Goal: Task Accomplishment & Management: Complete application form

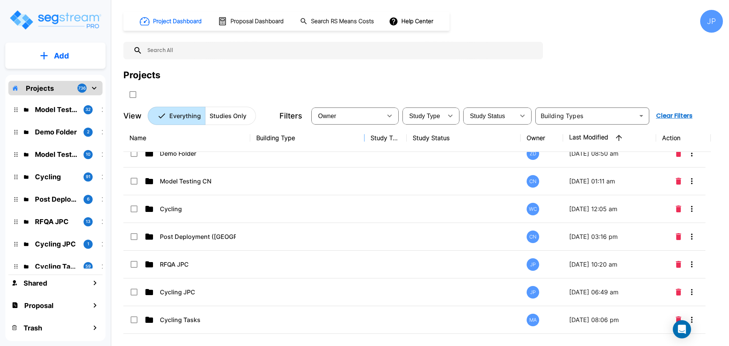
scroll to position [29, 0]
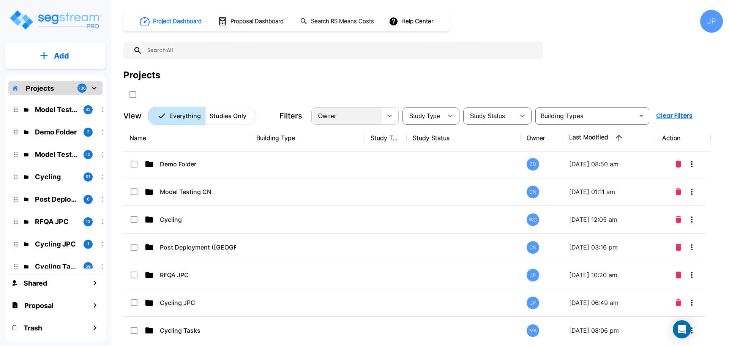
click at [352, 119] on div "Owner" at bounding box center [347, 115] width 69 height 21
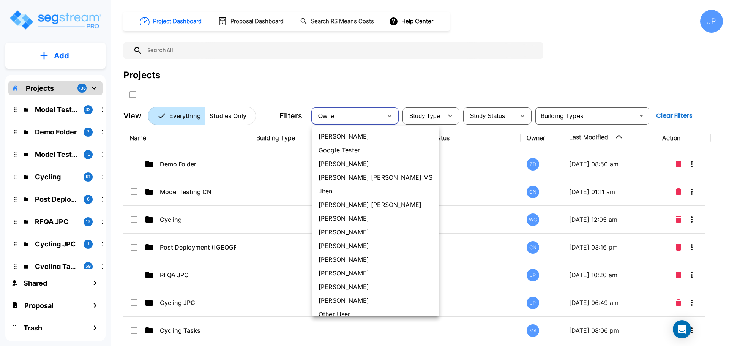
scroll to position [247, 0]
drag, startPoint x: 347, startPoint y: 203, endPoint x: 482, endPoint y: 3, distance: 241.2
click at [347, 203] on li "[PERSON_NAME] [PERSON_NAME]" at bounding box center [375, 204] width 126 height 14
type input "181"
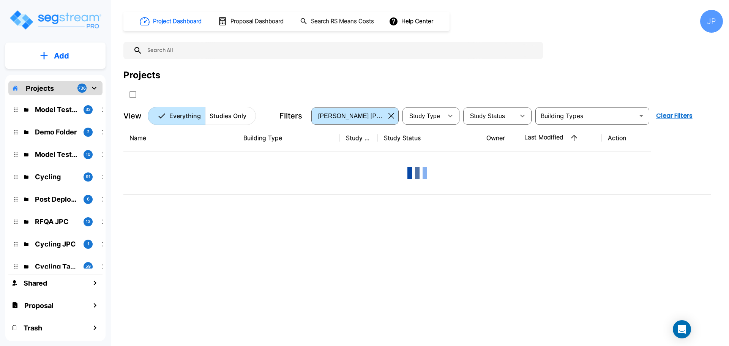
scroll to position [0, 0]
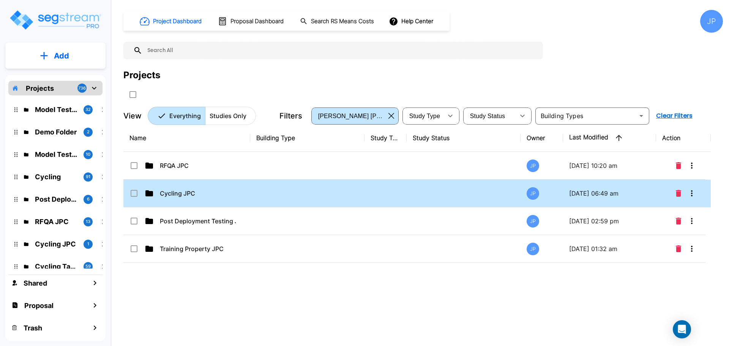
click at [311, 195] on td at bounding box center [307, 194] width 114 height 28
drag, startPoint x: 311, startPoint y: 195, endPoint x: 372, endPoint y: 3, distance: 200.7
click at [311, 195] on td at bounding box center [307, 194] width 114 height 28
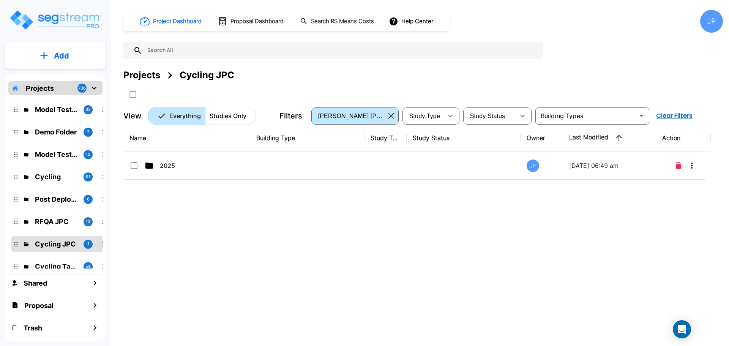
click at [340, 166] on td at bounding box center [307, 166] width 114 height 28
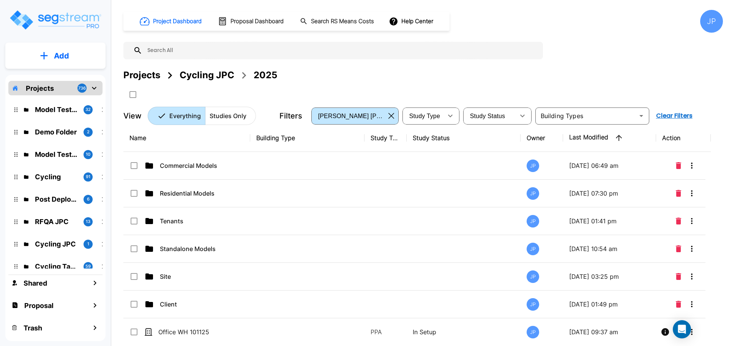
click at [400, 176] on td at bounding box center [385, 166] width 42 height 28
click at [359, 211] on td at bounding box center [307, 221] width 114 height 28
checkbox input "true"
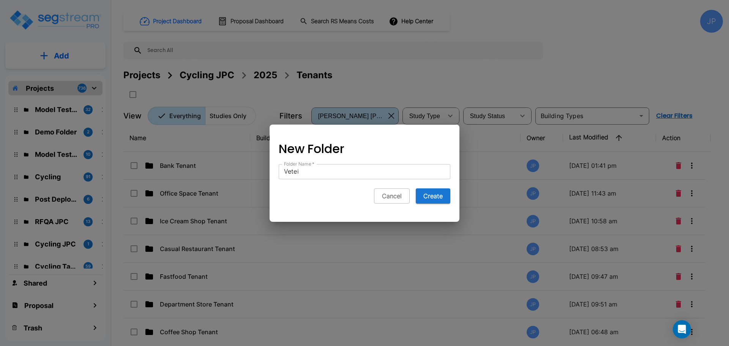
click at [327, 175] on input "Vetei" at bounding box center [365, 171] width 172 height 15
type input "Veterinary Clinic Tenant"
click at [438, 199] on button "Create" at bounding box center [433, 195] width 35 height 15
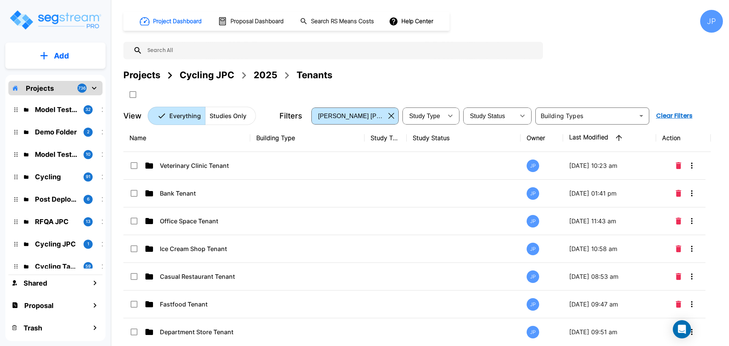
click at [298, 168] on td at bounding box center [307, 166] width 114 height 28
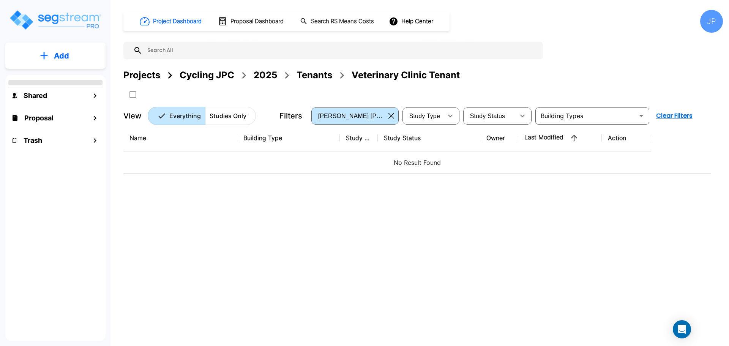
click at [82, 57] on button "Add" at bounding box center [55, 56] width 100 height 22
click at [61, 95] on p "Add Study" at bounding box center [60, 98] width 30 height 9
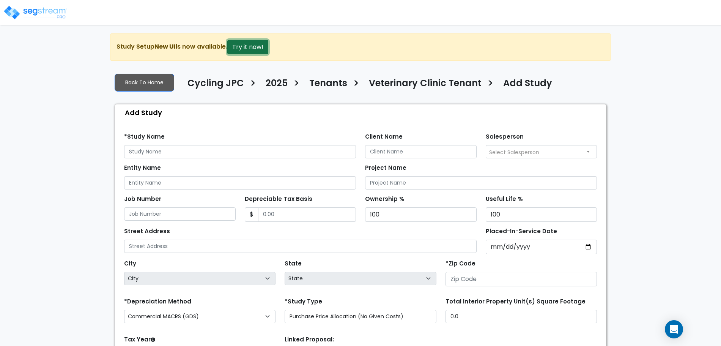
click at [259, 47] on button "Try it now!" at bounding box center [247, 47] width 41 height 14
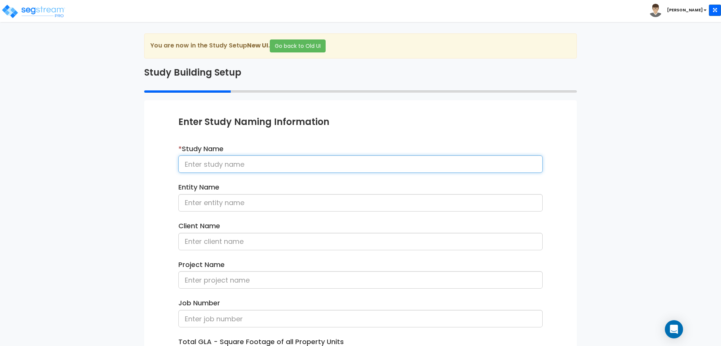
click at [265, 168] on input at bounding box center [360, 163] width 364 height 17
type input "Veterinary Clinic Tenant 101525"
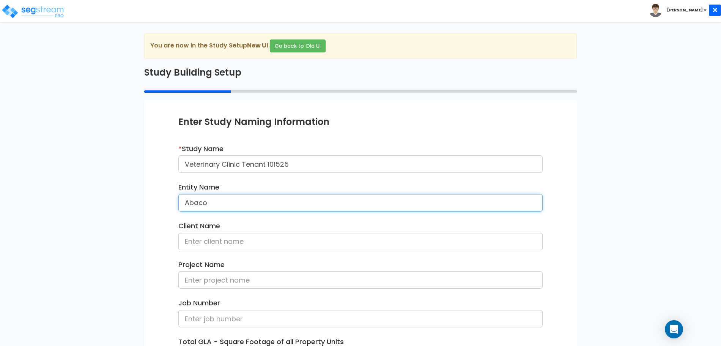
type input "Abaco"
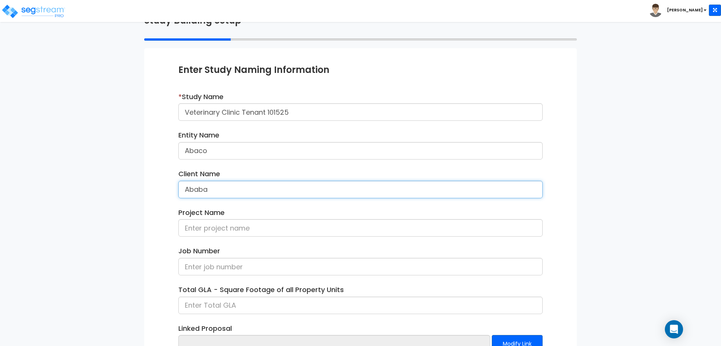
scroll to position [108, 0]
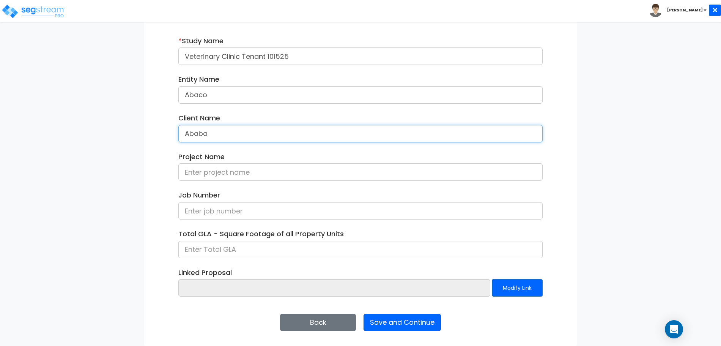
type input "Ababa"
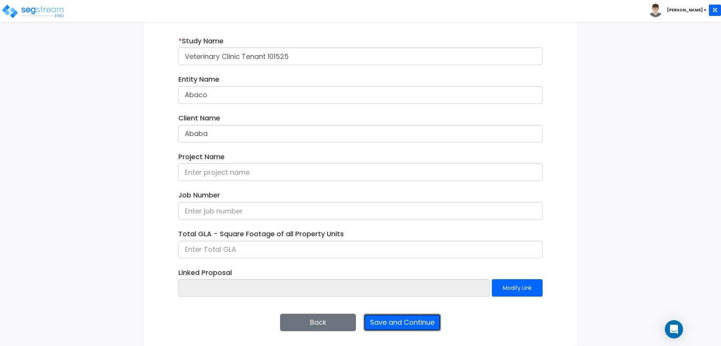
click at [398, 317] on button "Save and Continue" at bounding box center [402, 322] width 77 height 17
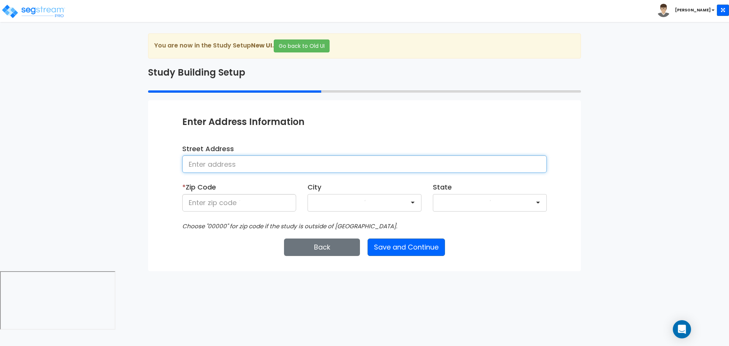
click at [289, 161] on input at bounding box center [364, 163] width 364 height 17
type input "[STREET_ADDRESS]"
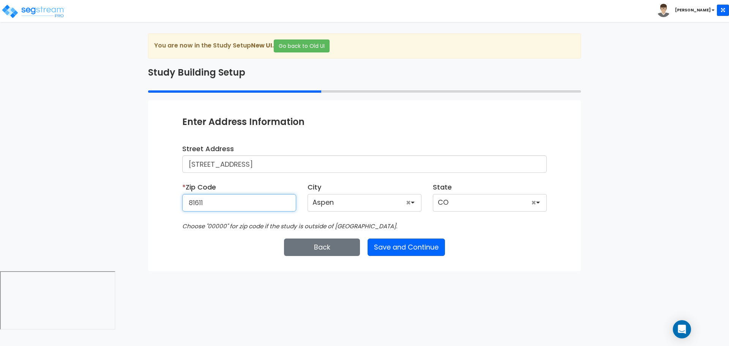
type input "81611"
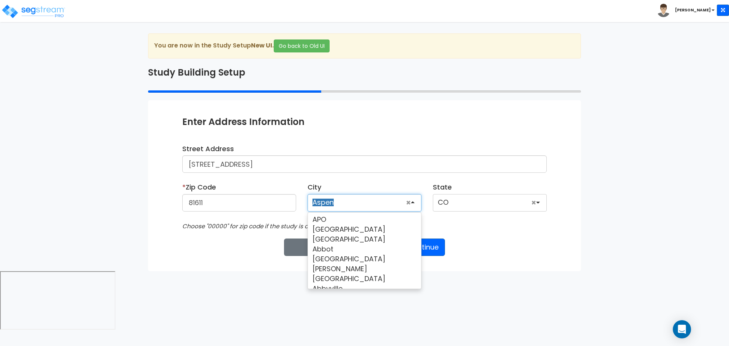
scroll to position [5989, 0]
click at [481, 234] on div "Enter Study Naming Information * Study Name Veterinary Clinic Tenant 101525 Ent…" at bounding box center [364, 185] width 433 height 170
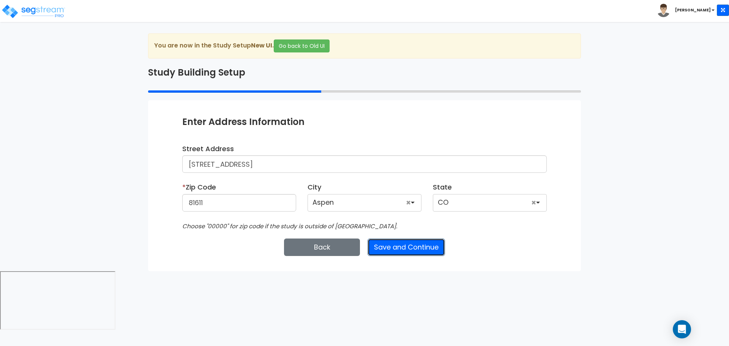
click at [430, 249] on button "Save and Continue" at bounding box center [405, 246] width 77 height 17
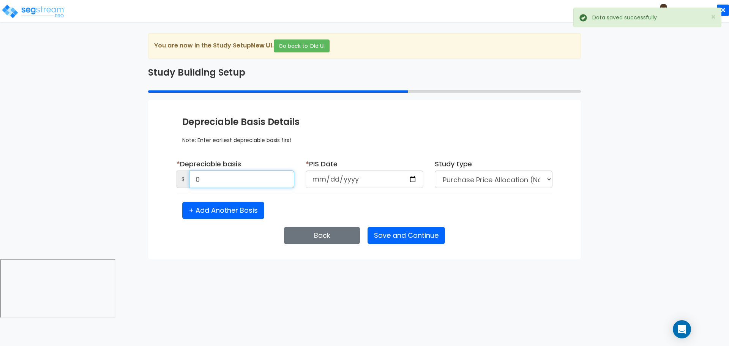
click at [287, 175] on input "0" at bounding box center [241, 178] width 105 height 17
type input "1,000,000"
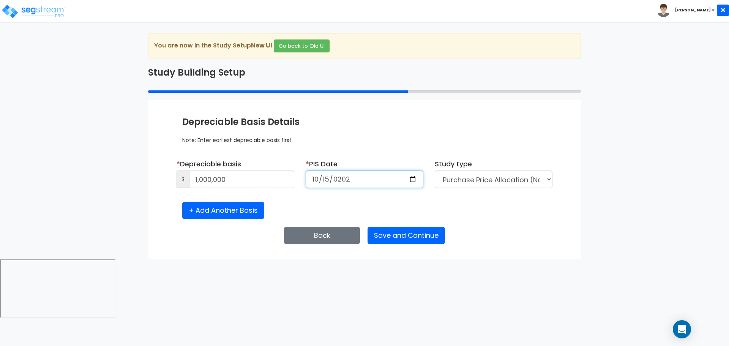
type input "2025-10-15"
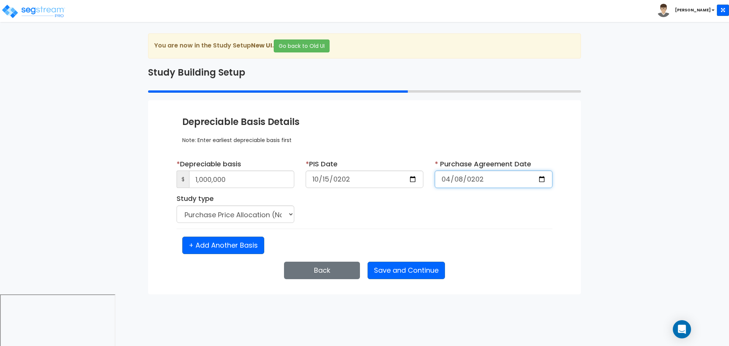
type input "2025-04-08"
click at [422, 266] on button "Save and Continue" at bounding box center [405, 270] width 77 height 17
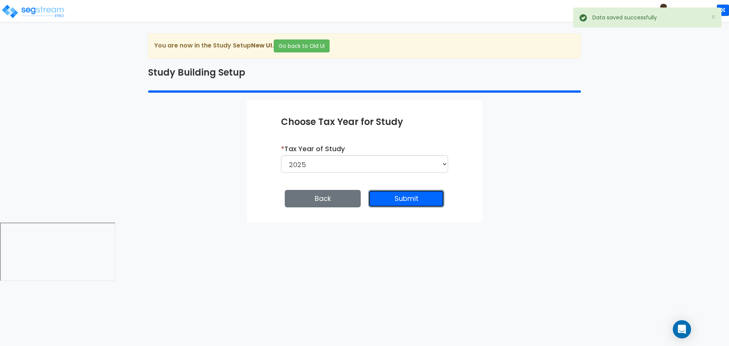
click at [398, 201] on button "Submit" at bounding box center [406, 198] width 76 height 17
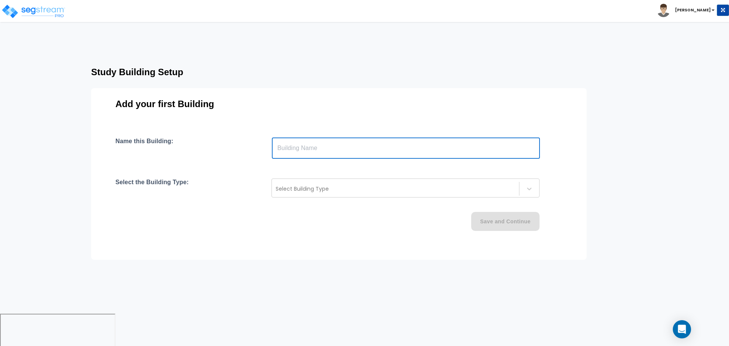
click at [411, 153] on input "text" at bounding box center [406, 147] width 268 height 21
type input "Building"
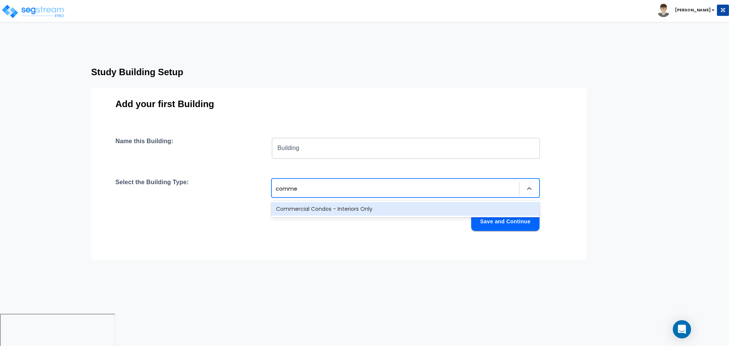
type input "commer"
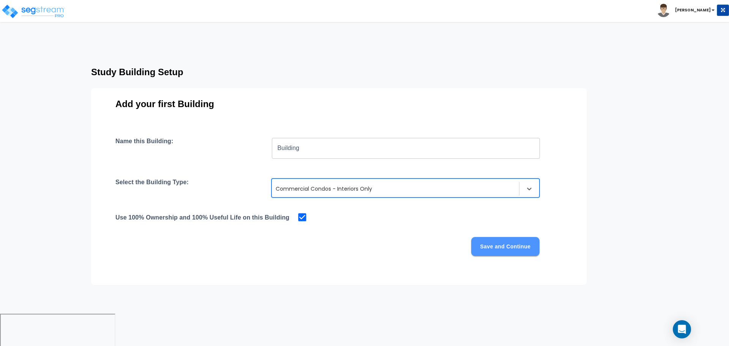
click at [490, 247] on button "Save and Continue" at bounding box center [505, 246] width 68 height 19
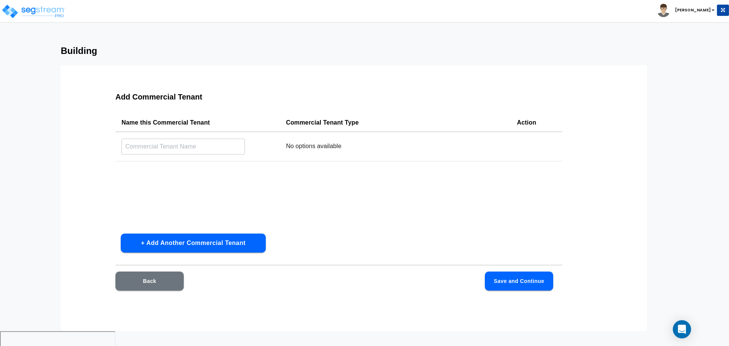
click at [217, 142] on input "text" at bounding box center [182, 146] width 123 height 16
type input "Veterinary"
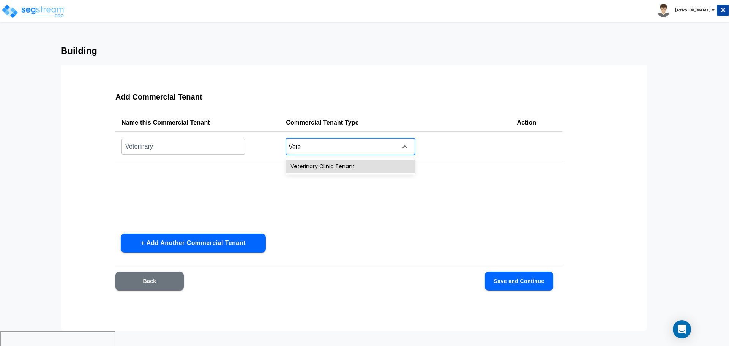
type input "Veter"
click at [530, 279] on button "Save and Continue" at bounding box center [519, 280] width 68 height 19
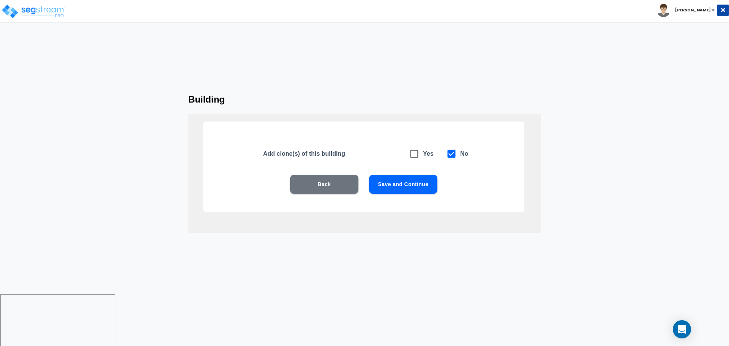
click at [425, 183] on button "Save and Continue" at bounding box center [403, 184] width 68 height 19
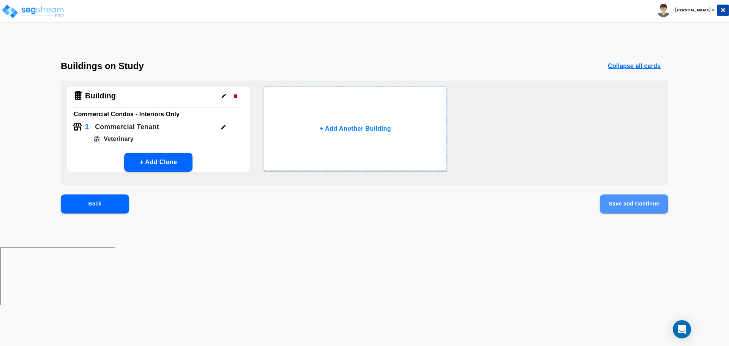
click at [610, 202] on button "Save and Continue" at bounding box center [634, 203] width 68 height 19
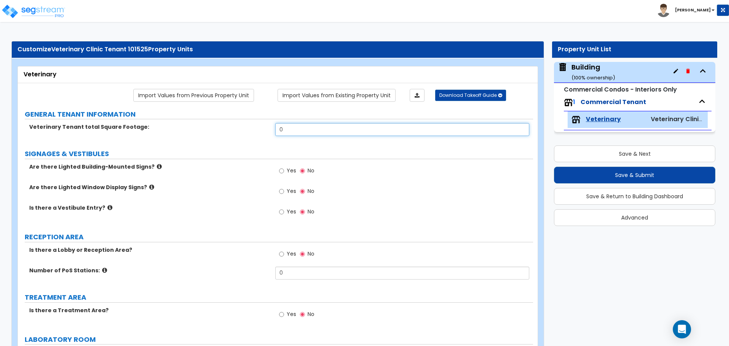
click at [295, 124] on input "0" at bounding box center [402, 129] width 254 height 13
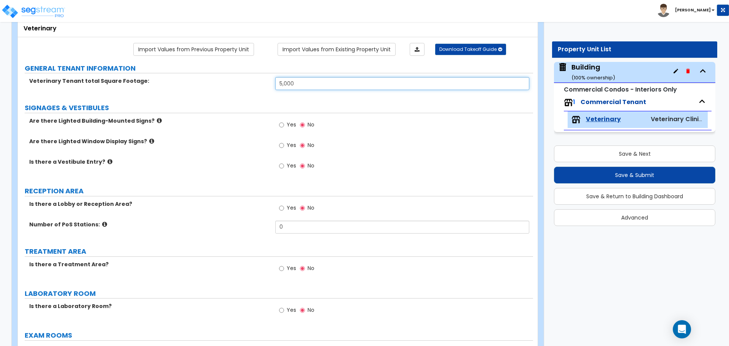
scroll to position [49, 0]
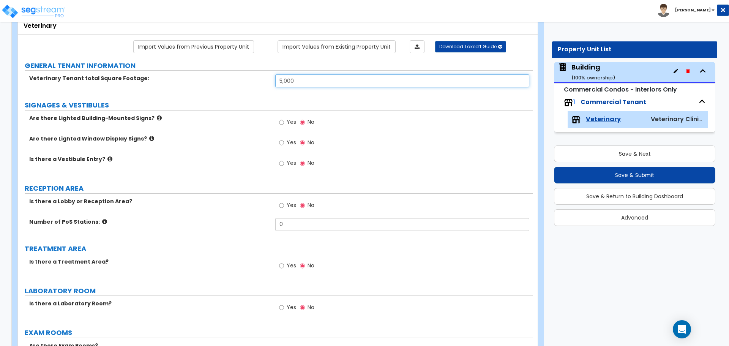
type input "5,000"
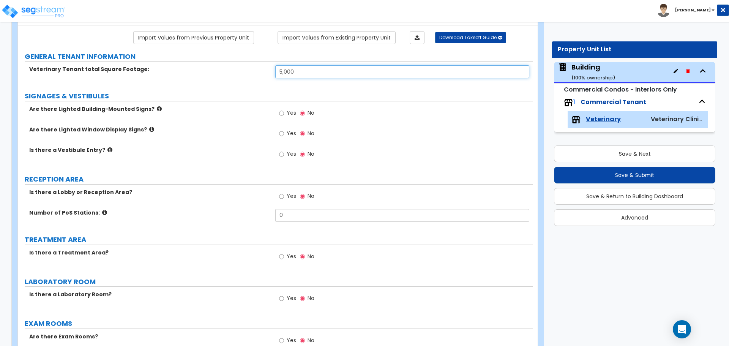
scroll to position [58, 0]
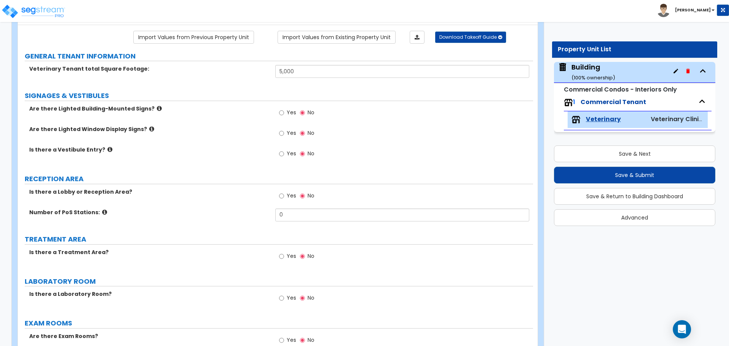
click at [157, 106] on icon at bounding box center [159, 109] width 5 height 6
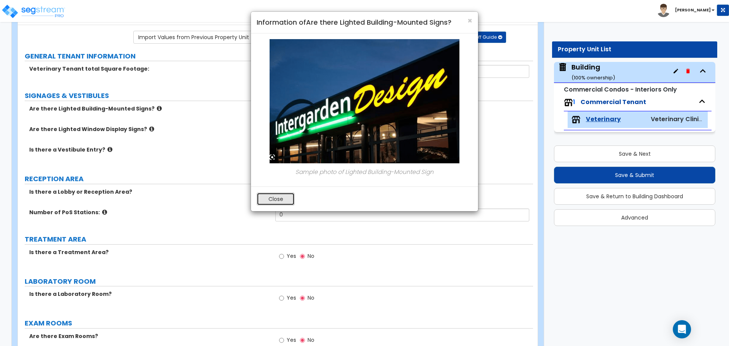
click at [290, 197] on button "Close" at bounding box center [276, 198] width 38 height 13
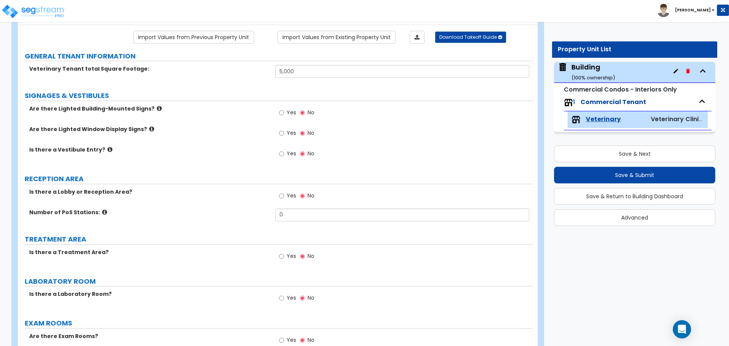
click at [287, 115] on label "Yes" at bounding box center [287, 113] width 17 height 13
click at [284, 115] on input "Yes" at bounding box center [281, 113] width 5 height 8
radio input "true"
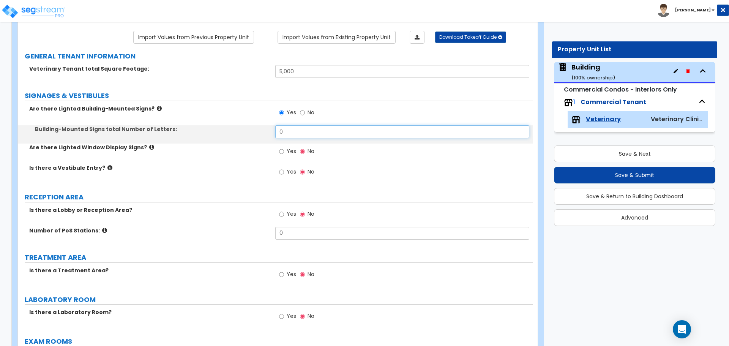
drag, startPoint x: 298, startPoint y: 135, endPoint x: 255, endPoint y: 132, distance: 43.0
click at [256, 132] on div "Building-Mounted Signs total Number of Letters: 0" at bounding box center [275, 134] width 515 height 18
type input "10"
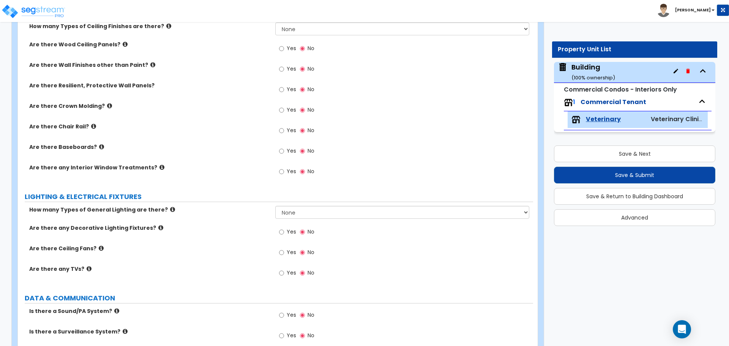
scroll to position [800, 0]
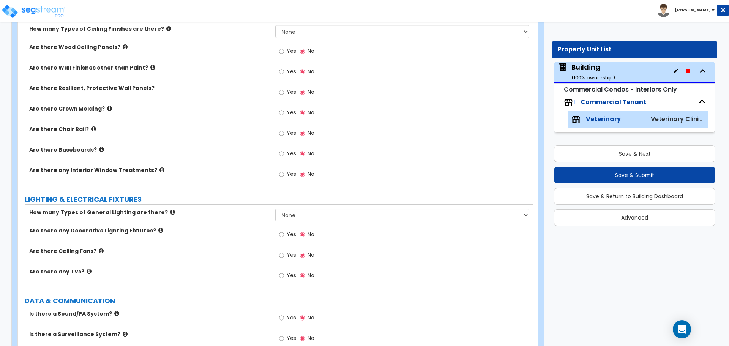
click at [292, 150] on span "Yes" at bounding box center [291, 154] width 9 height 8
click at [284, 150] on input "Yes" at bounding box center [281, 154] width 5 height 8
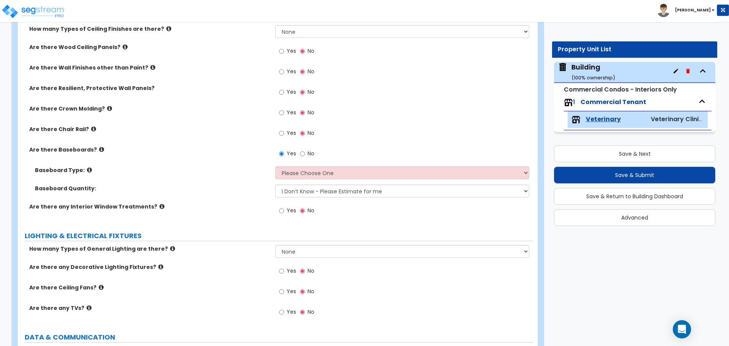
click at [310, 150] on span "No" at bounding box center [310, 154] width 7 height 8
click at [305, 150] on input "No" at bounding box center [302, 154] width 5 height 8
radio input "false"
radio input "true"
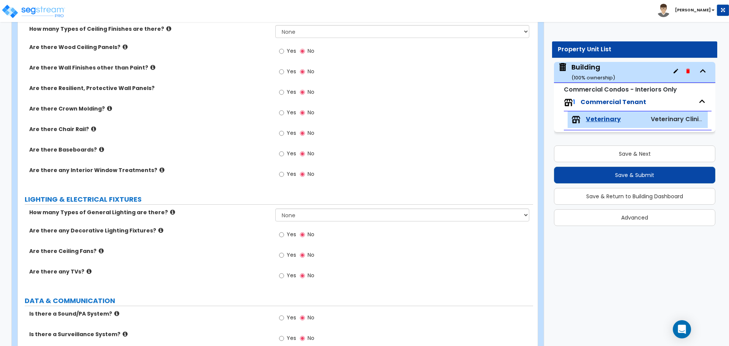
click at [289, 151] on span "Yes" at bounding box center [291, 154] width 9 height 8
click at [284, 151] on input "Yes" at bounding box center [281, 154] width 5 height 8
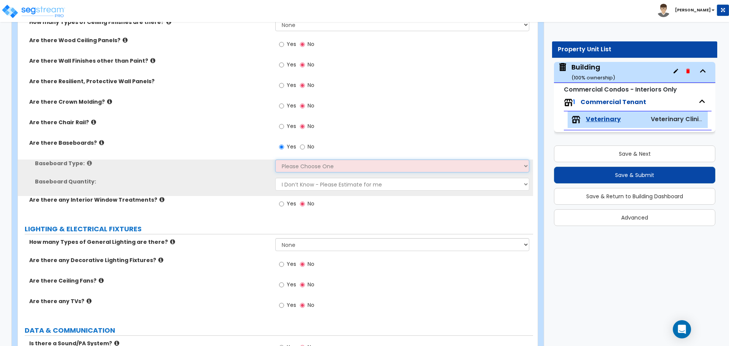
click at [306, 159] on select "Please Choose One Wood Vinyl Carpet Tile" at bounding box center [402, 165] width 254 height 13
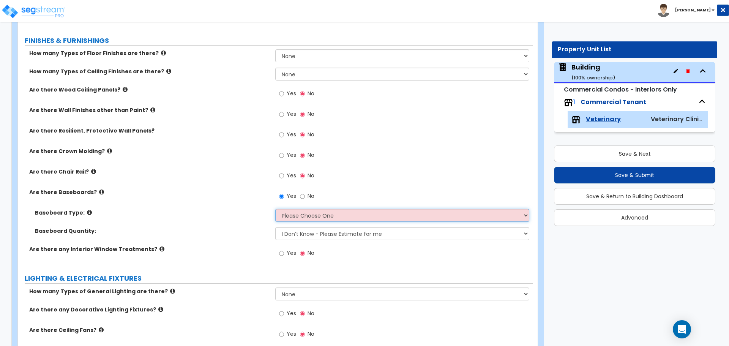
scroll to position [756, 0]
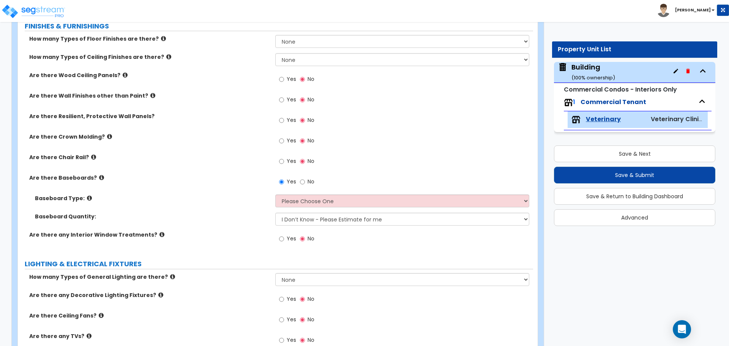
click at [304, 184] on label "No" at bounding box center [307, 182] width 14 height 13
click at [304, 184] on input "No" at bounding box center [302, 182] width 5 height 8
radio input "false"
radio input "true"
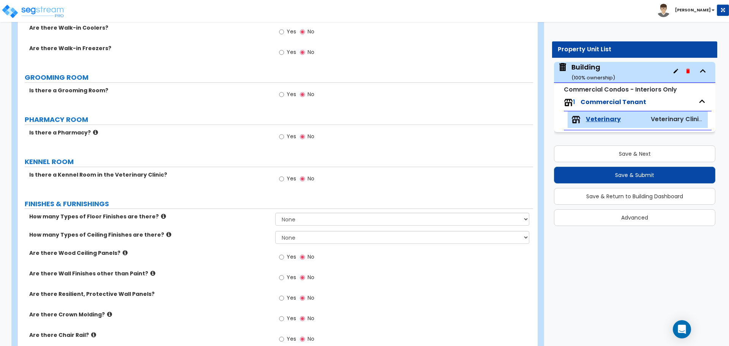
scroll to position [567, 0]
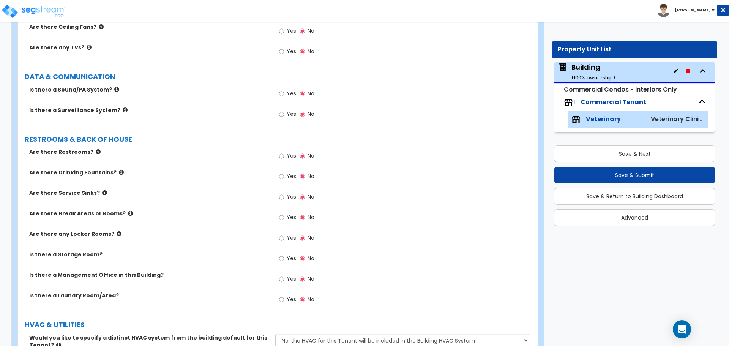
click at [287, 156] on span "Yes" at bounding box center [291, 156] width 9 height 8
click at [284, 156] on input "Yes" at bounding box center [281, 156] width 5 height 8
radio input "true"
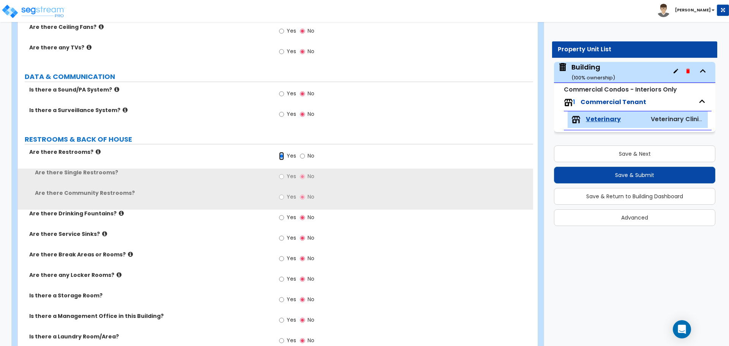
scroll to position [1052, 0]
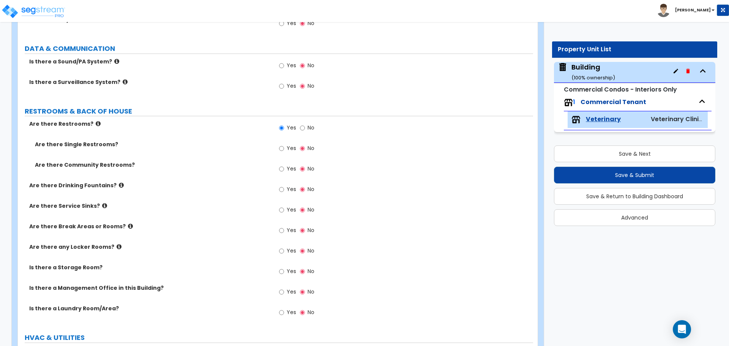
click at [296, 150] on div "Yes No" at bounding box center [296, 148] width 43 height 17
click at [291, 148] on label "Yes" at bounding box center [287, 149] width 17 height 13
click at [284, 148] on input "Yes" at bounding box center [281, 148] width 5 height 8
radio input "true"
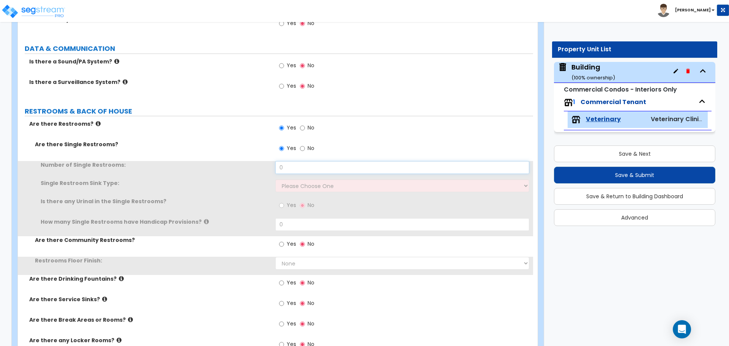
click at [323, 169] on input "0" at bounding box center [402, 167] width 254 height 13
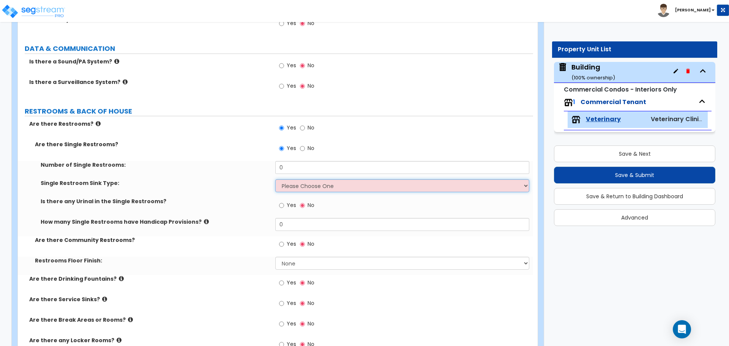
click at [324, 183] on select "Please Choose One Wall-mounted Vanity-mounted" at bounding box center [402, 185] width 254 height 13
select select "2"
click at [275, 179] on select "Please Choose One Wall-mounted Vanity-mounted" at bounding box center [402, 185] width 254 height 13
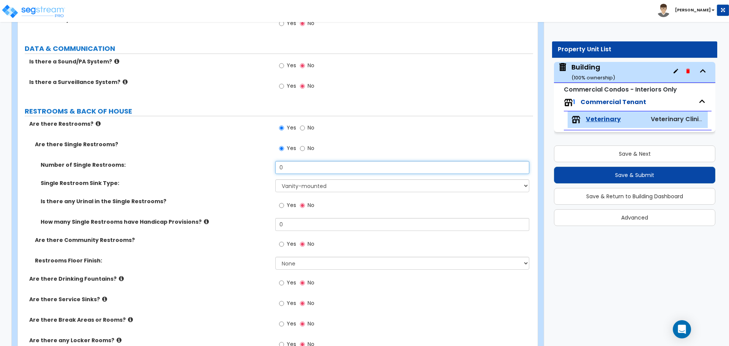
drag, startPoint x: 290, startPoint y: 164, endPoint x: 265, endPoint y: 164, distance: 25.1
click at [265, 164] on div "Number of Single Restrooms: 0" at bounding box center [275, 170] width 515 height 18
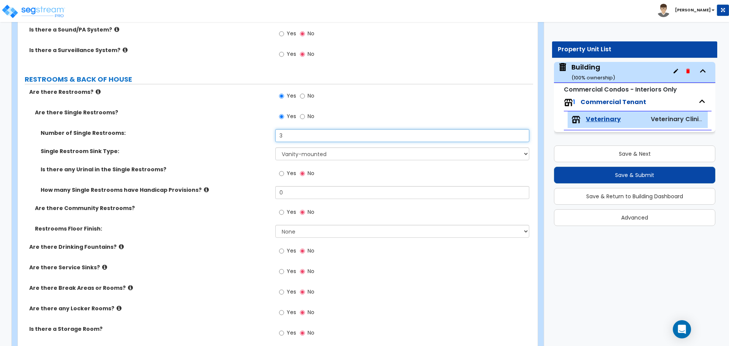
scroll to position [1090, 0]
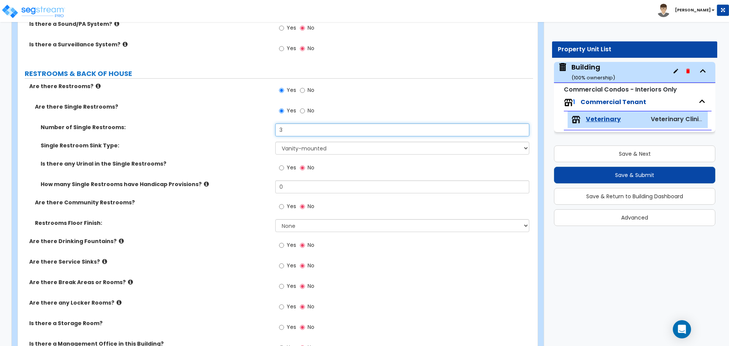
type input "3"
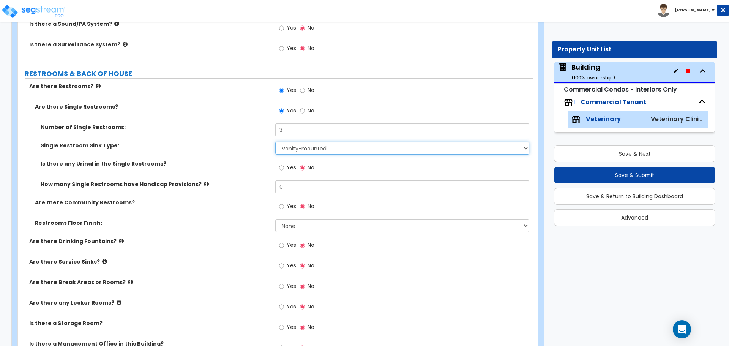
click at [320, 144] on select "Please Choose One Wall-mounted Vanity-mounted" at bounding box center [402, 148] width 254 height 13
click at [275, 142] on select "Please Choose One Wall-mounted Vanity-mounted" at bounding box center [402, 148] width 254 height 13
click at [319, 143] on select "Please Choose One Wall-mounted Vanity-mounted" at bounding box center [402, 148] width 254 height 13
select select "2"
click at [275, 142] on select "Please Choose One Wall-mounted Vanity-mounted" at bounding box center [402, 148] width 254 height 13
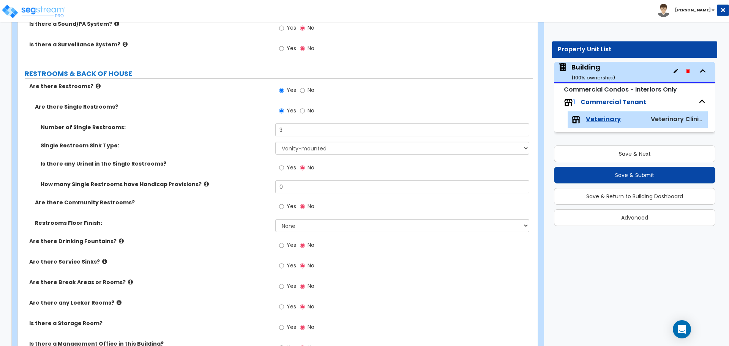
click at [306, 109] on label "No" at bounding box center [307, 111] width 14 height 13
click at [305, 109] on input "No" at bounding box center [302, 111] width 5 height 8
radio input "false"
radio input "true"
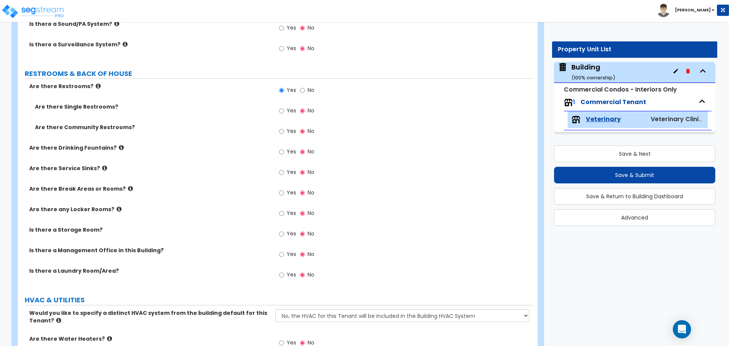
click at [307, 88] on span "No" at bounding box center [310, 90] width 7 height 8
click at [305, 88] on input "No" at bounding box center [302, 90] width 5 height 8
radio input "false"
radio input "true"
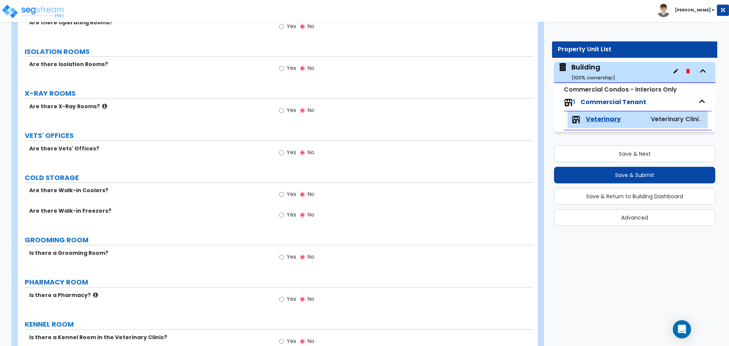
click at [285, 194] on label "Yes" at bounding box center [287, 195] width 17 height 13
click at [284, 194] on input "Yes" at bounding box center [281, 194] width 5 height 8
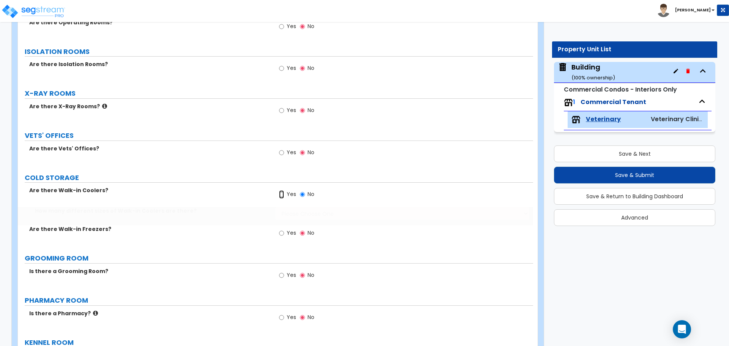
radio input "true"
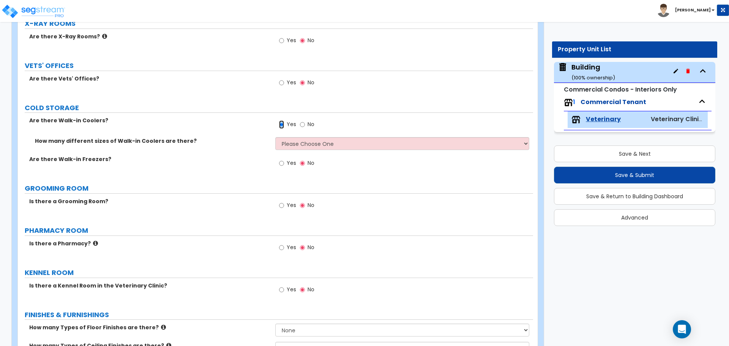
scroll to position [501, 0]
click at [310, 134] on div "Yes No" at bounding box center [403, 127] width 257 height 20
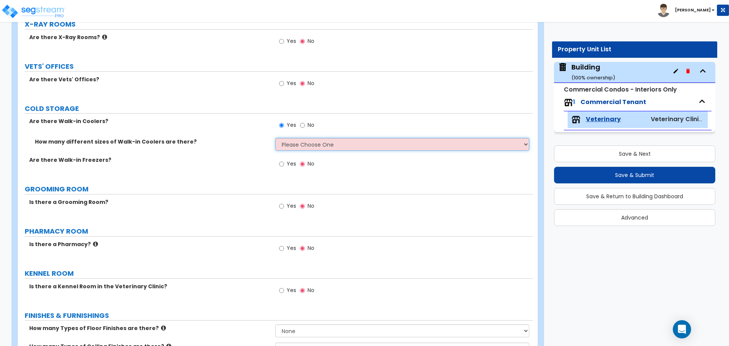
click at [310, 140] on select "Please Choose One 1 2 3 4" at bounding box center [402, 144] width 254 height 13
select select "4"
click at [275, 138] on select "Please Choose One 1 2 3 4" at bounding box center [402, 144] width 254 height 13
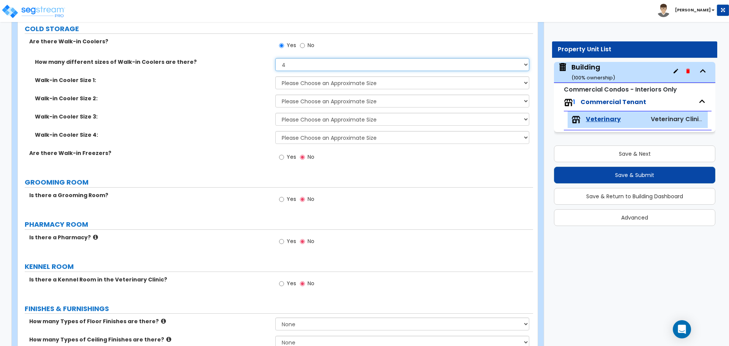
scroll to position [576, 0]
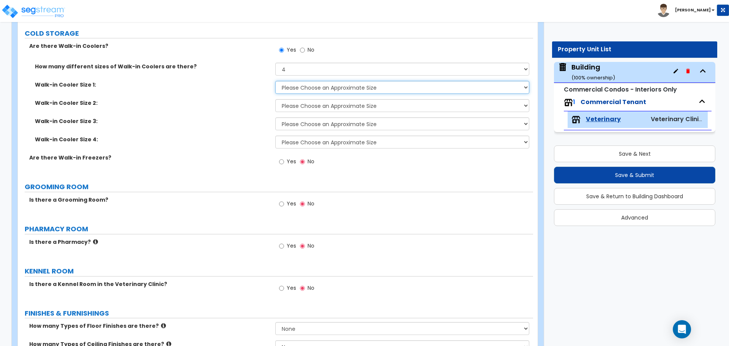
click at [351, 89] on select "Please Choose an Approximate Size 6' x 6' 10' x 6' 12' x 14' 12' x 20' I want t…" at bounding box center [402, 87] width 254 height 13
select select "1"
click at [275, 81] on select "Please Choose an Approximate Size 6' x 6' 10' x 6' 12' x 14' 12' x 20' I want t…" at bounding box center [402, 87] width 254 height 13
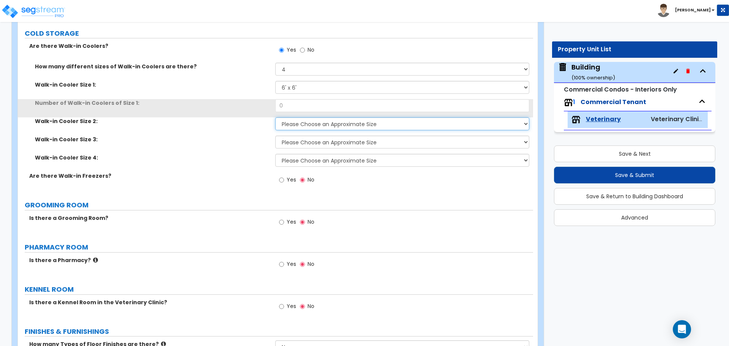
click at [348, 117] on select "Please Choose an Approximate Size 6' x 6' 10' x 6' 12' x 14' 12' x 20' I want t…" at bounding box center [402, 123] width 254 height 13
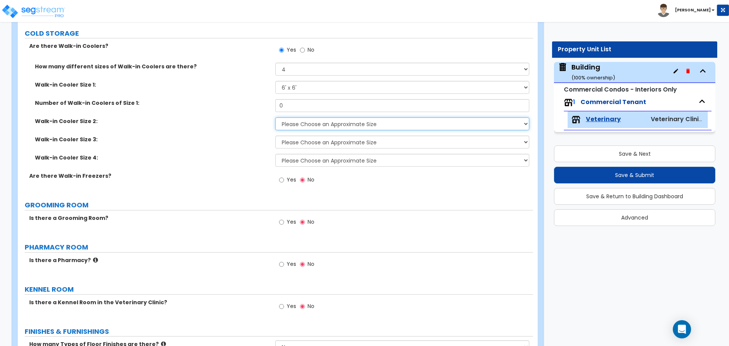
select select "1"
click at [275, 117] on select "Please Choose an Approximate Size 6' x 6' 10' x 6' 12' x 14' 12' x 20' I want t…" at bounding box center [402, 123] width 254 height 13
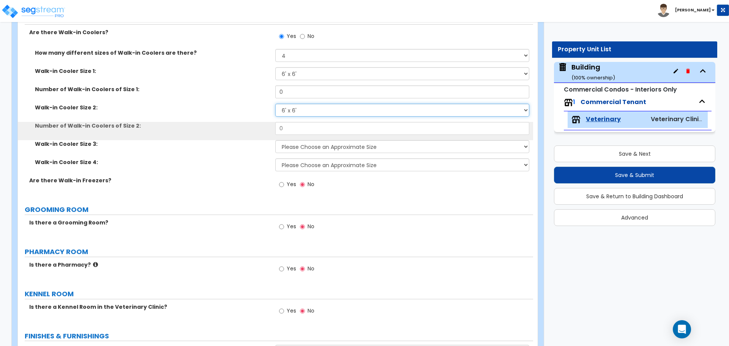
scroll to position [590, 0]
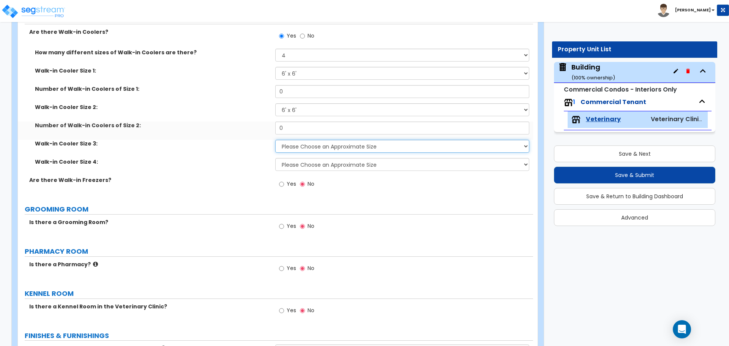
click at [318, 148] on select "Please Choose an Approximate Size 6' x 6' 10' x 6' 12' x 14' 12' x 20' I want t…" at bounding box center [402, 146] width 254 height 13
select select "2"
click at [275, 140] on select "Please Choose an Approximate Size 6' x 6' 10' x 6' 12' x 14' 12' x 20' I want t…" at bounding box center [402, 146] width 254 height 13
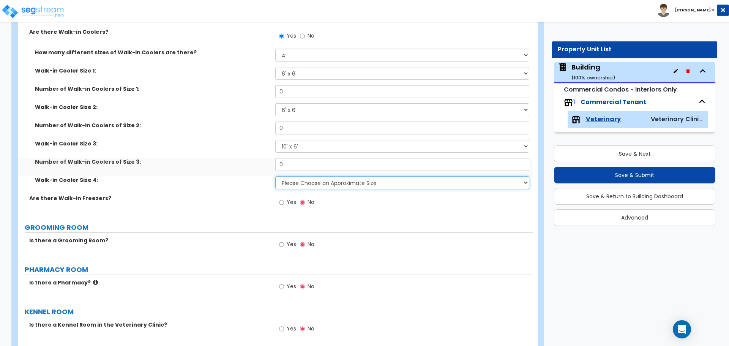
click at [313, 176] on select "Please Choose an Approximate Size 6' x 6' 10' x 6' 12' x 14' 12' x 20' I want t…" at bounding box center [402, 182] width 254 height 13
select select "4"
click at [275, 176] on select "Please Choose an Approximate Size 6' x 6' 10' x 6' 12' x 14' 12' x 20' I want t…" at bounding box center [402, 182] width 254 height 13
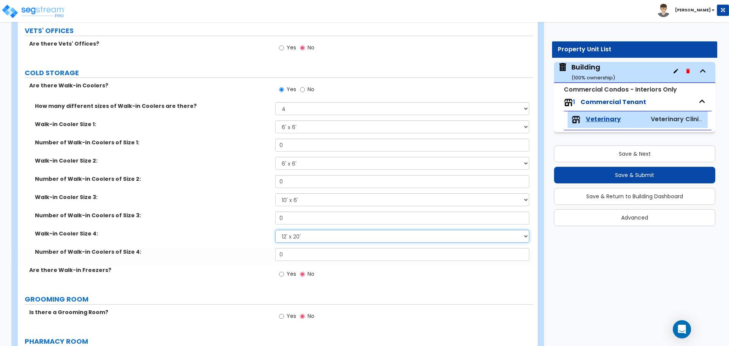
scroll to position [536, 0]
click at [381, 124] on select "Please Choose an Approximate Size 6' x 6' 10' x 6' 12' x 14' 12' x 20' I want t…" at bounding box center [402, 127] width 254 height 13
select select "5"
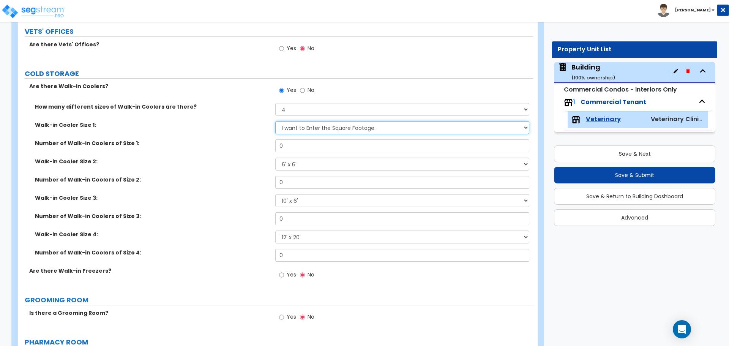
click at [275, 121] on select "Please Choose an Approximate Size 6' x 6' 10' x 6' 12' x 14' 12' x 20' I want t…" at bounding box center [402, 127] width 254 height 13
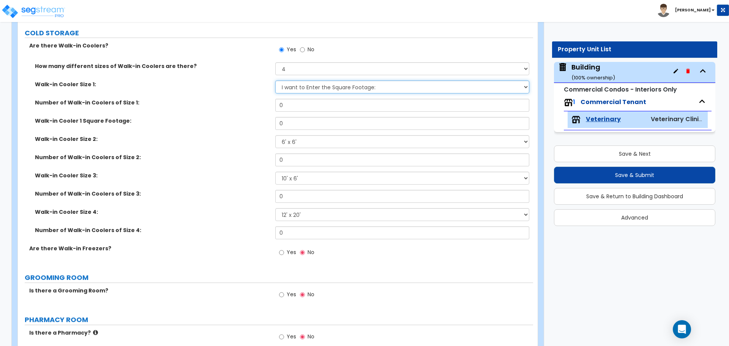
scroll to position [578, 0]
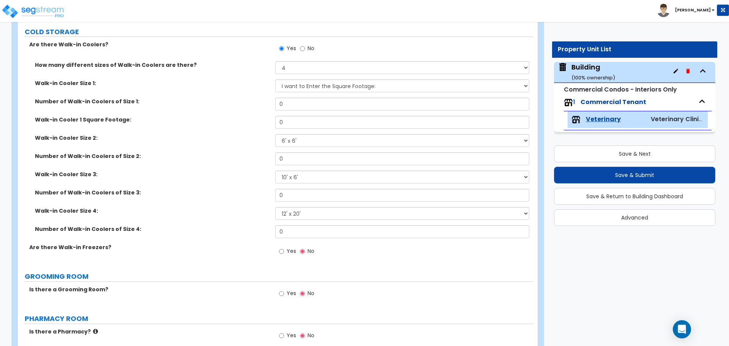
click at [315, 43] on div "Yes No" at bounding box center [296, 49] width 43 height 17
click at [313, 45] on span "No" at bounding box center [310, 48] width 7 height 8
click at [310, 44] on span "No" at bounding box center [310, 48] width 7 height 8
click at [305, 44] on input "No" at bounding box center [302, 48] width 5 height 8
radio input "false"
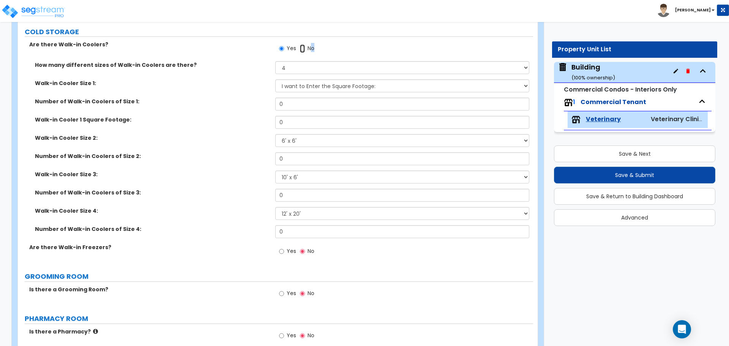
radio input "true"
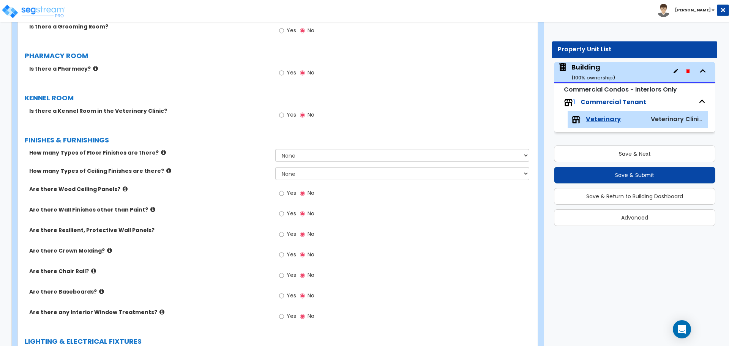
scroll to position [696, 0]
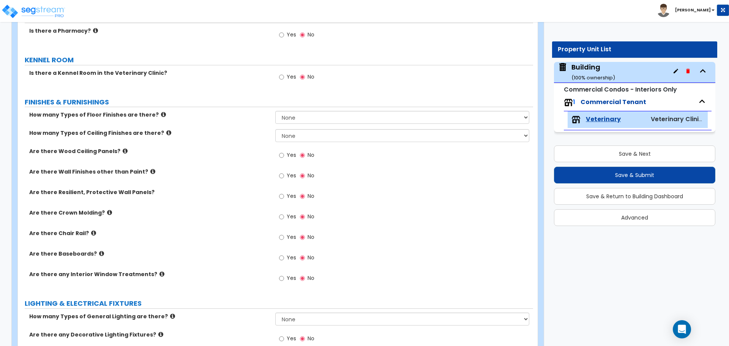
click at [286, 80] on label "Yes" at bounding box center [287, 77] width 17 height 13
click at [284, 80] on input "Yes" at bounding box center [281, 77] width 5 height 8
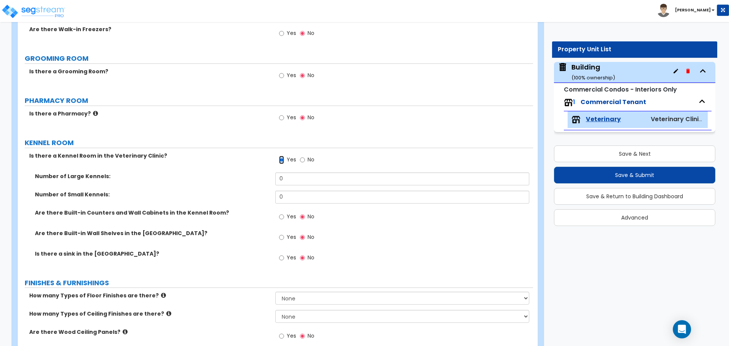
scroll to position [615, 0]
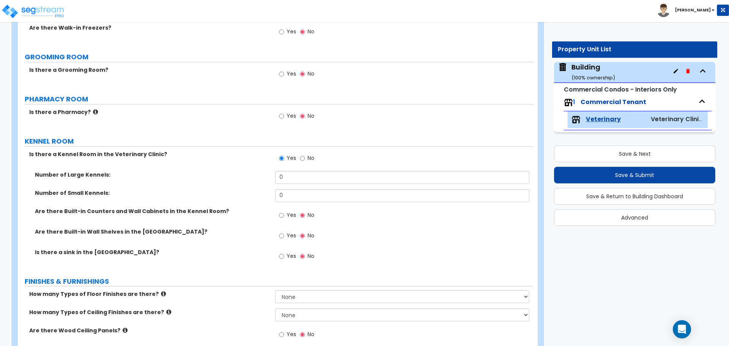
click at [310, 154] on span "No" at bounding box center [310, 158] width 7 height 8
click at [305, 154] on input "No" at bounding box center [302, 158] width 5 height 8
radio input "false"
radio input "true"
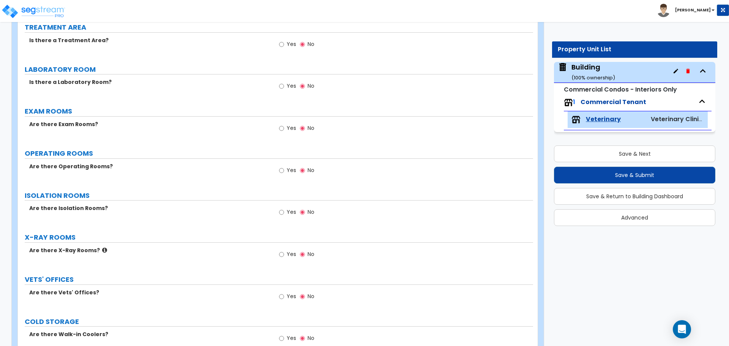
scroll to position [1102, 0]
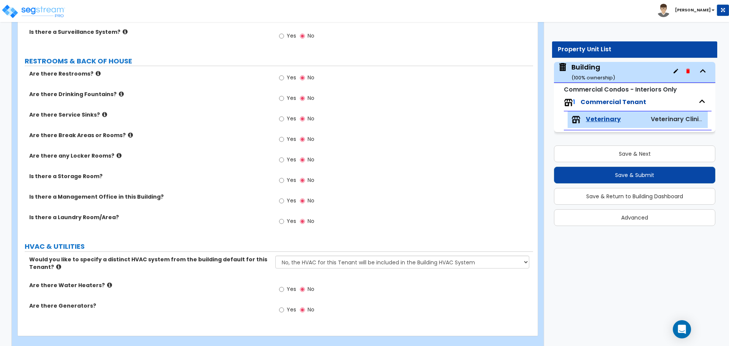
click at [289, 177] on span "Yes" at bounding box center [291, 180] width 9 height 8
click at [284, 177] on input "Yes" at bounding box center [281, 180] width 5 height 8
radio input "true"
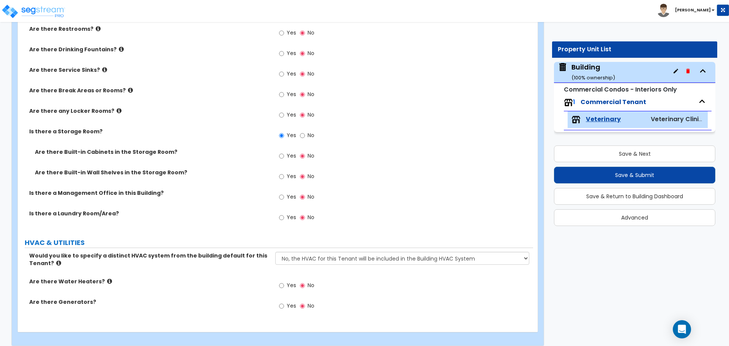
click at [284, 150] on label "Yes" at bounding box center [287, 156] width 17 height 13
click at [284, 152] on input "Yes" at bounding box center [281, 156] width 5 height 8
radio input "true"
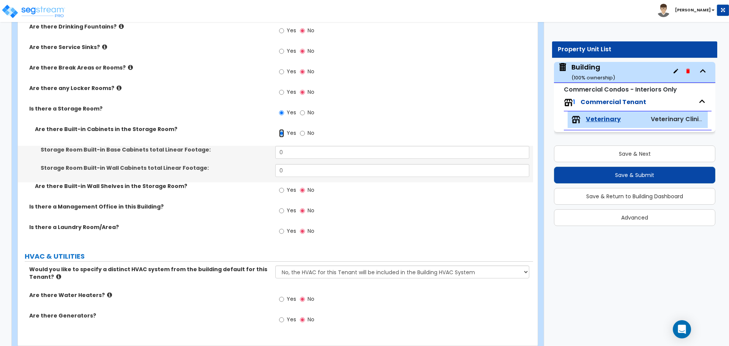
scroll to position [1171, 0]
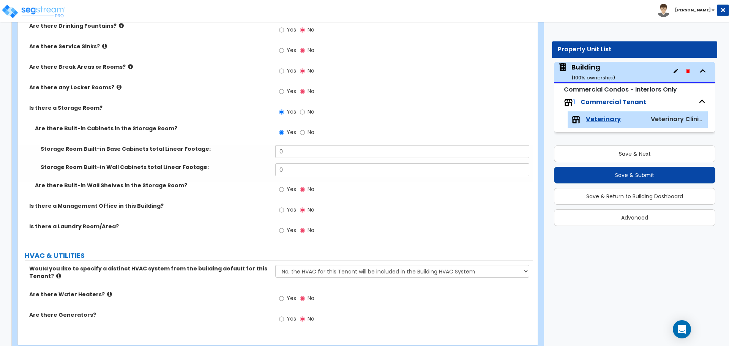
click at [296, 177] on div "Storage Room Built-in Wall Cabinets total Linear Footage: 0" at bounding box center [275, 172] width 515 height 18
click at [290, 185] on span "Yes" at bounding box center [291, 189] width 9 height 8
click at [284, 185] on input "Yes" at bounding box center [281, 189] width 5 height 8
radio input "true"
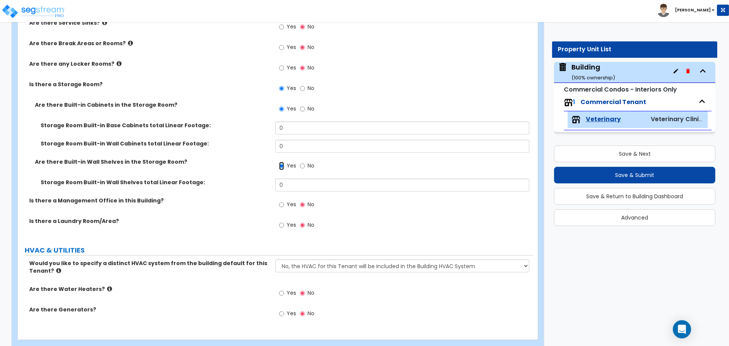
scroll to position [1206, 0]
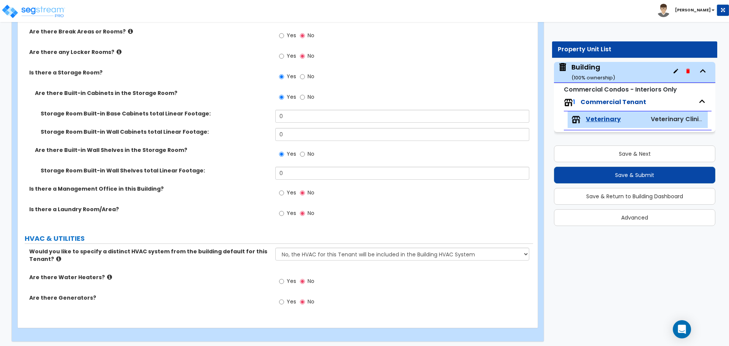
click at [285, 298] on label "Yes" at bounding box center [287, 302] width 17 height 13
click at [284, 298] on input "Yes" at bounding box center [281, 302] width 5 height 8
radio input "true"
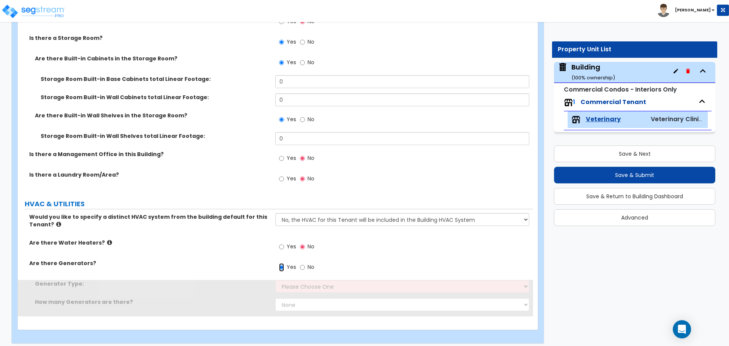
scroll to position [1242, 0]
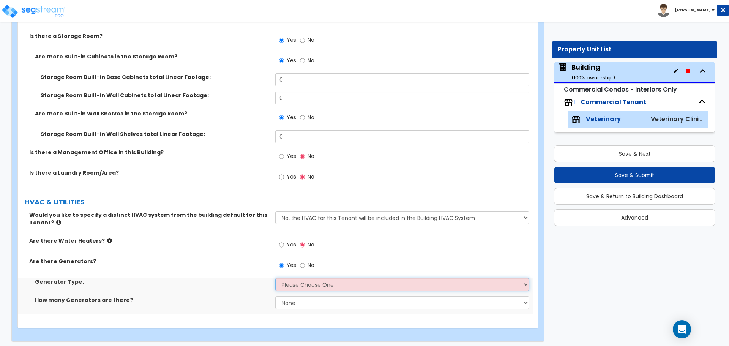
click at [304, 284] on select "Please Choose One Gas Diesel" at bounding box center [402, 284] width 254 height 13
click at [275, 278] on select "Please Choose One Gas Diesel" at bounding box center [402, 284] width 254 height 13
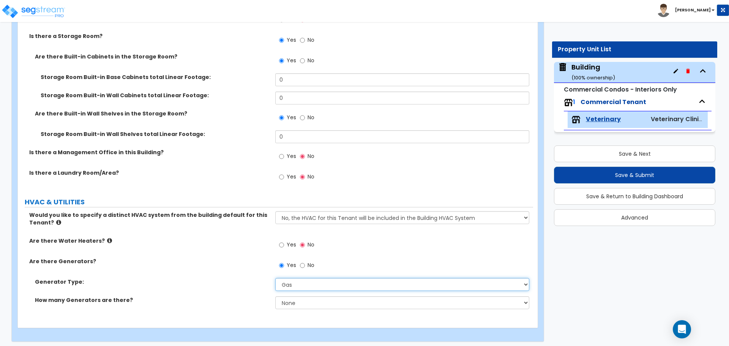
click at [378, 278] on select "Please Choose One Gas Diesel" at bounding box center [402, 284] width 254 height 13
select select "2"
click at [275, 278] on select "Please Choose One Gas Diesel" at bounding box center [402, 284] width 254 height 13
click at [306, 263] on label "No" at bounding box center [307, 266] width 14 height 13
click at [305, 263] on input "No" at bounding box center [302, 265] width 5 height 8
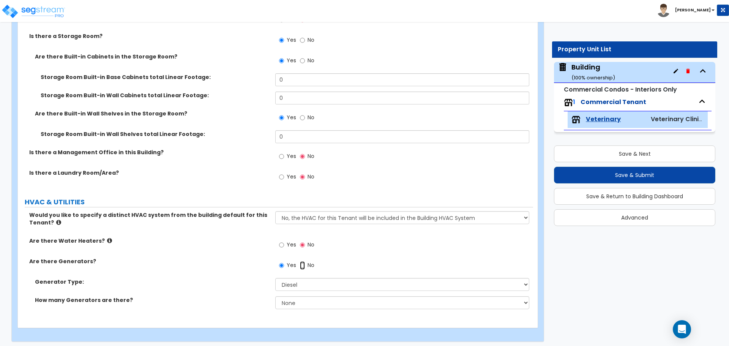
radio input "false"
radio input "true"
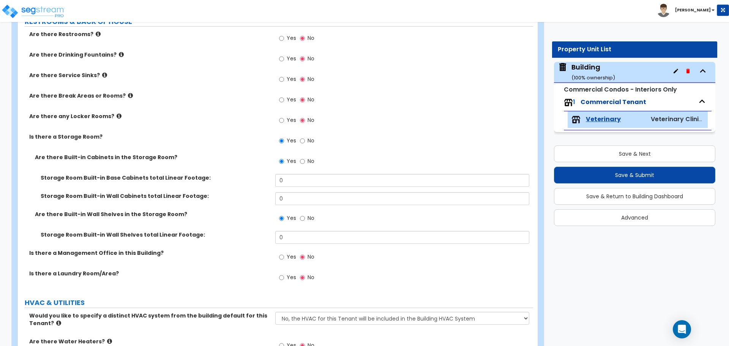
click at [309, 139] on span "No" at bounding box center [310, 141] width 7 height 8
click at [305, 139] on input "No" at bounding box center [302, 141] width 5 height 8
radio input "false"
radio input "true"
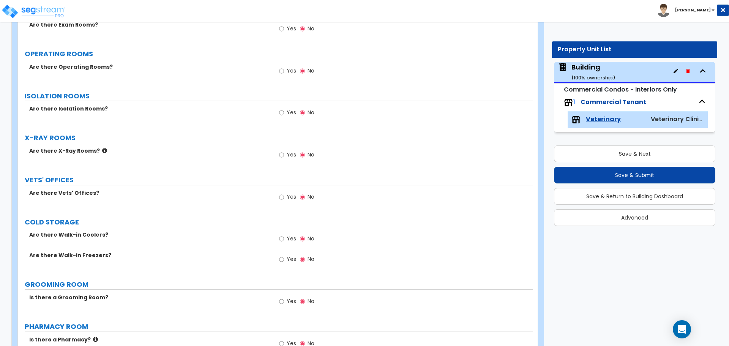
scroll to position [390, 0]
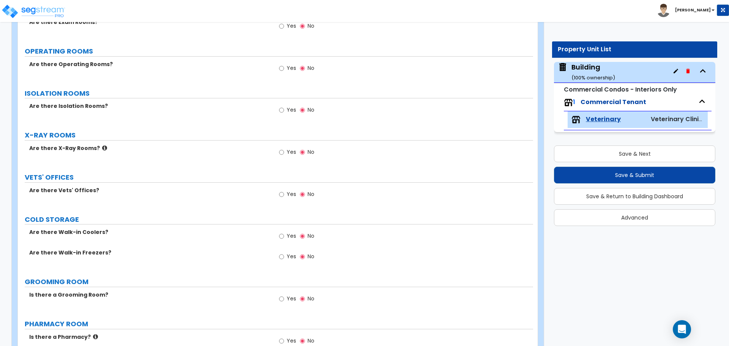
click at [291, 150] on span "Yes" at bounding box center [291, 152] width 9 height 8
click at [284, 150] on input "Yes" at bounding box center [281, 152] width 5 height 8
radio input "true"
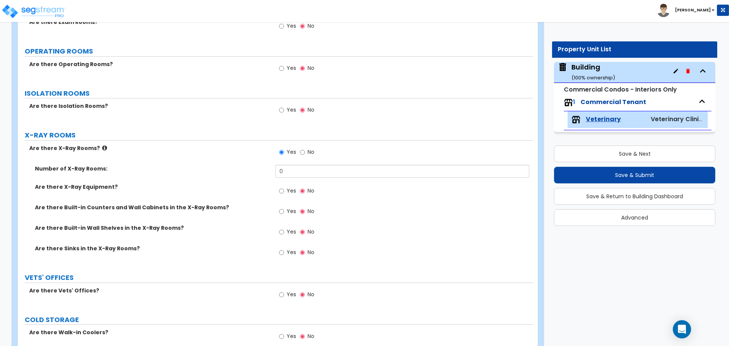
click at [102, 148] on icon at bounding box center [104, 148] width 5 height 6
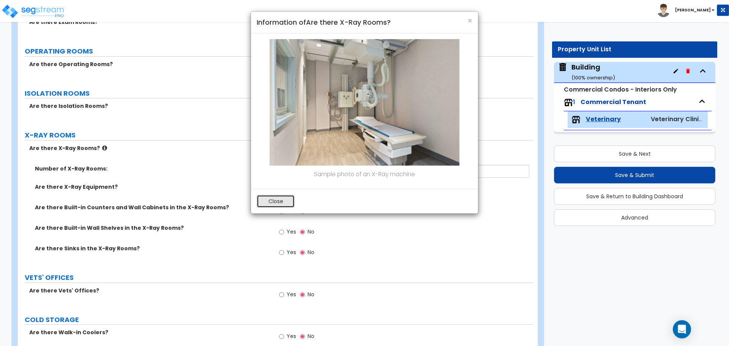
click at [287, 195] on button "Close" at bounding box center [276, 201] width 38 height 13
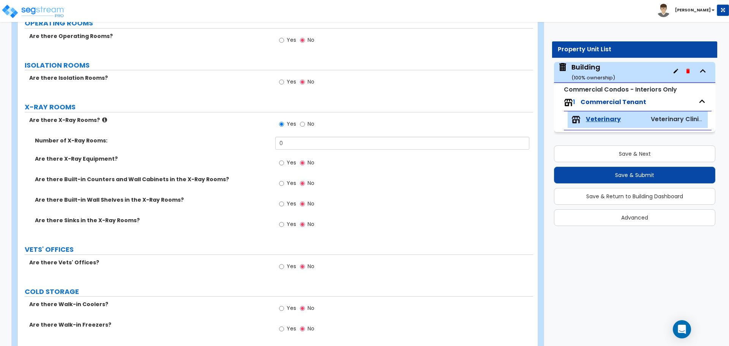
scroll to position [419, 0]
click at [286, 202] on label "Yes" at bounding box center [287, 203] width 17 height 13
click at [284, 202] on input "Yes" at bounding box center [281, 203] width 5 height 8
radio input "true"
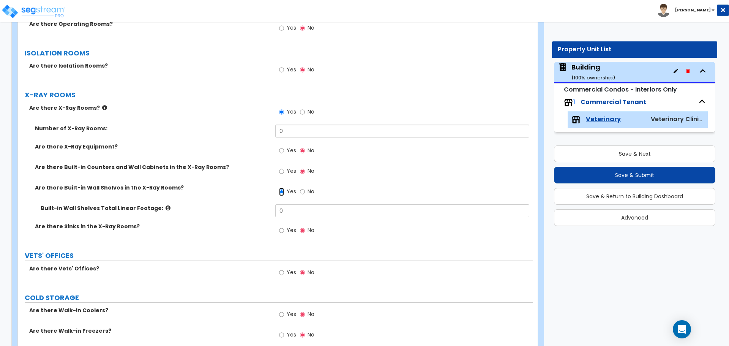
scroll to position [429, 0]
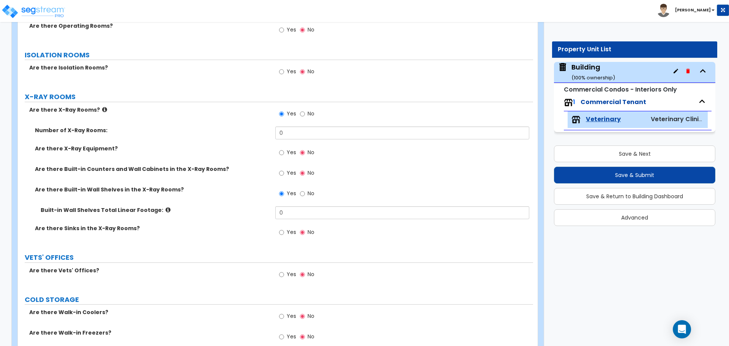
click at [165, 209] on icon at bounding box center [167, 210] width 5 height 6
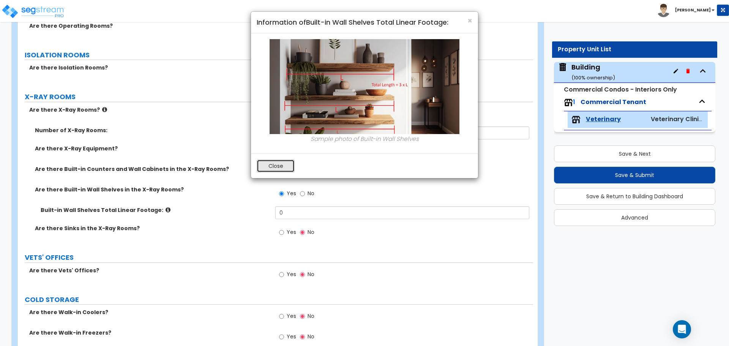
click at [284, 169] on button "Close" at bounding box center [276, 165] width 38 height 13
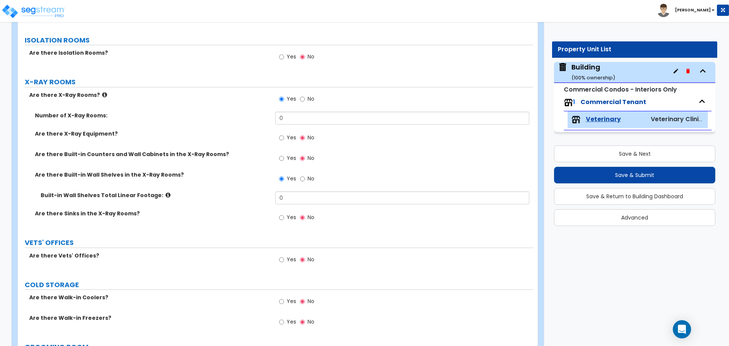
scroll to position [444, 0]
click at [309, 96] on span "No" at bounding box center [310, 99] width 7 height 8
click at [305, 96] on input "No" at bounding box center [302, 99] width 5 height 8
radio input "false"
radio input "true"
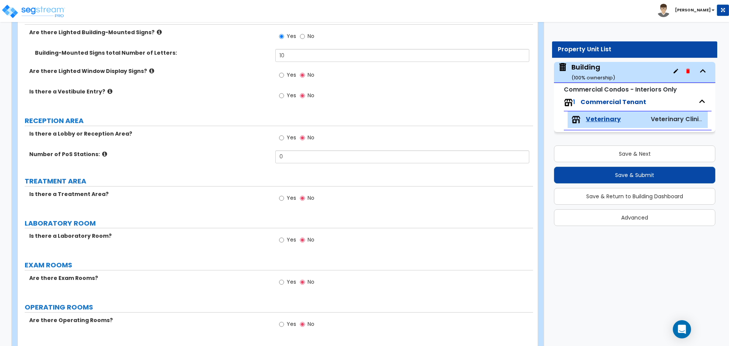
scroll to position [135, 0]
click at [290, 136] on span "Yes" at bounding box center [291, 137] width 9 height 8
click at [284, 136] on input "Yes" at bounding box center [281, 137] width 5 height 8
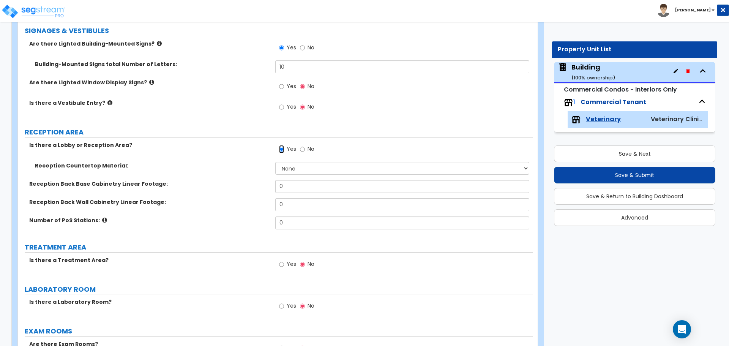
scroll to position [122, 0]
click at [306, 149] on label "No" at bounding box center [307, 150] width 14 height 13
click at [305, 149] on input "No" at bounding box center [302, 150] width 5 height 8
radio input "false"
radio input "true"
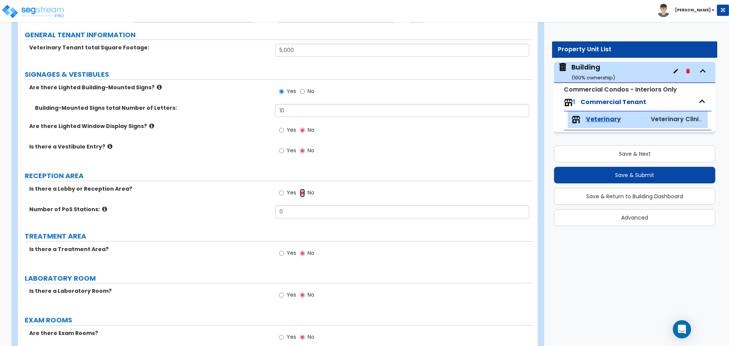
scroll to position [73, 0]
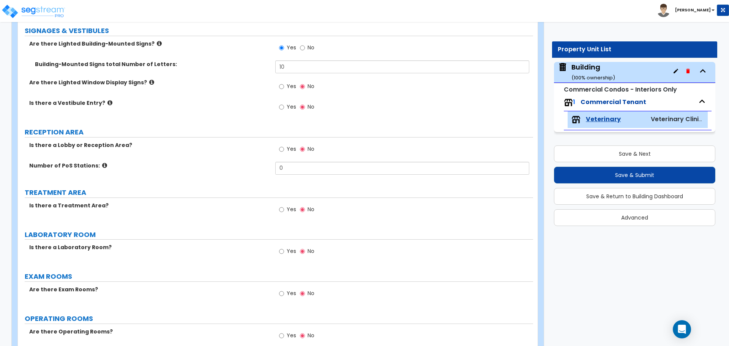
click at [285, 205] on label "Yes" at bounding box center [287, 210] width 17 height 13
click at [284, 205] on input "Yes" at bounding box center [281, 209] width 5 height 8
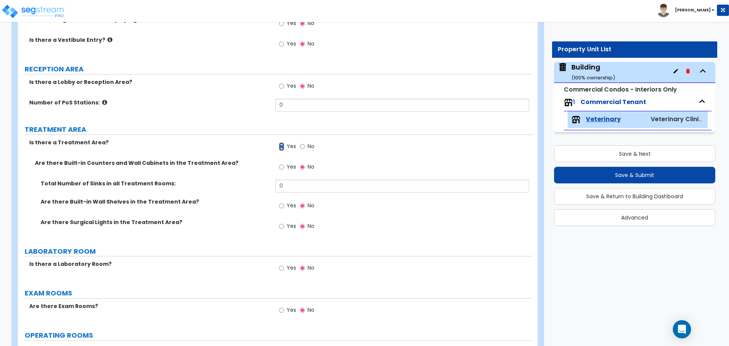
scroll to position [188, 0]
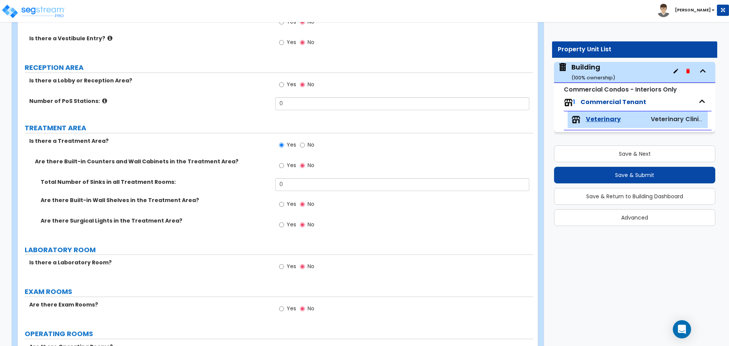
click at [309, 142] on span "No" at bounding box center [310, 145] width 7 height 8
click at [305, 142] on input "No" at bounding box center [302, 145] width 5 height 8
radio input "false"
radio input "true"
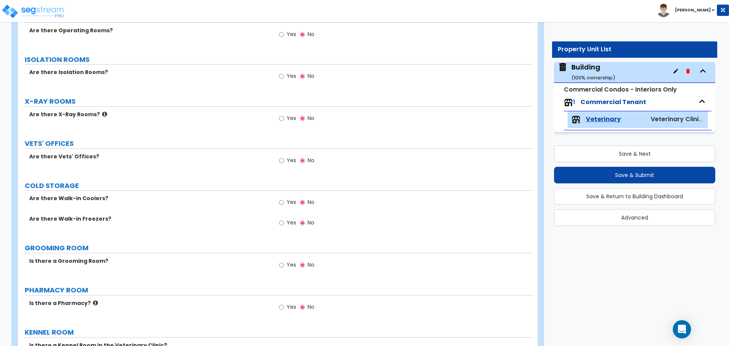
scroll to position [605, 0]
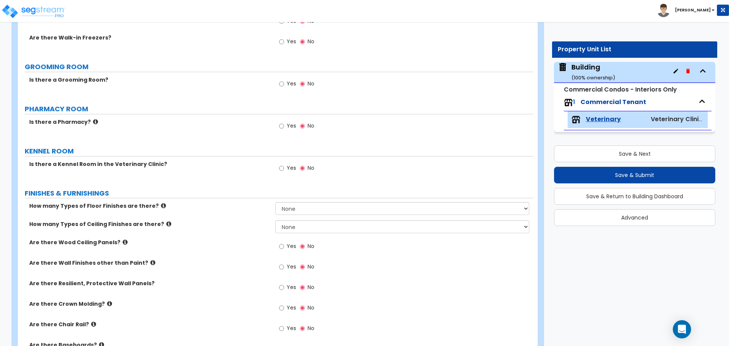
click at [285, 163] on label "Yes" at bounding box center [287, 168] width 17 height 13
click at [284, 164] on input "Yes" at bounding box center [281, 168] width 5 height 8
radio input "true"
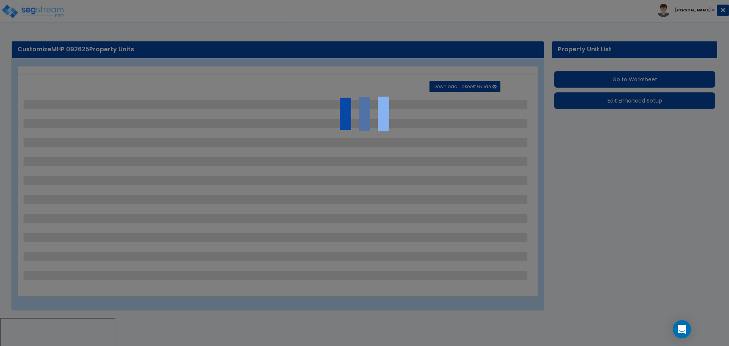
select select "2"
select select "1"
select select "2"
select select "1"
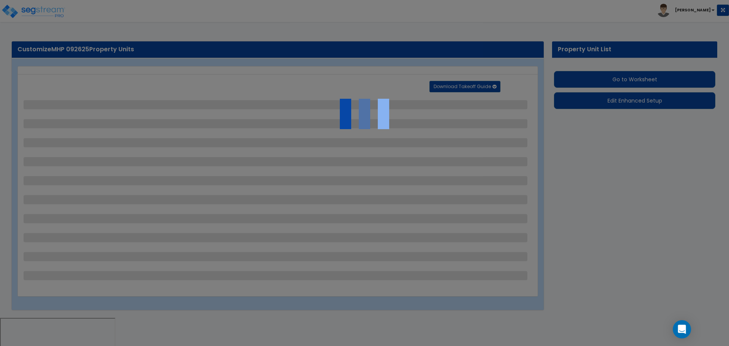
select select "2"
select select "1"
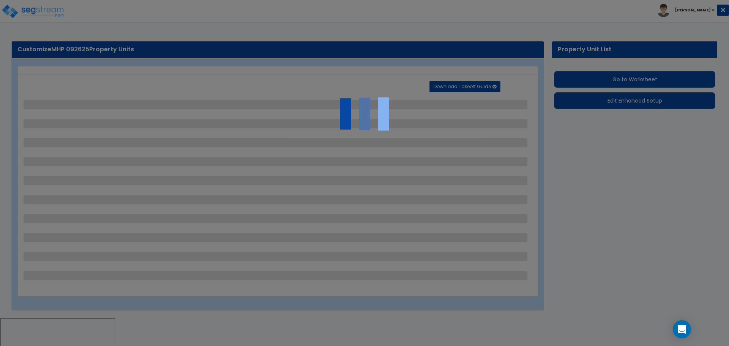
select select "3"
select select "2"
select select "3"
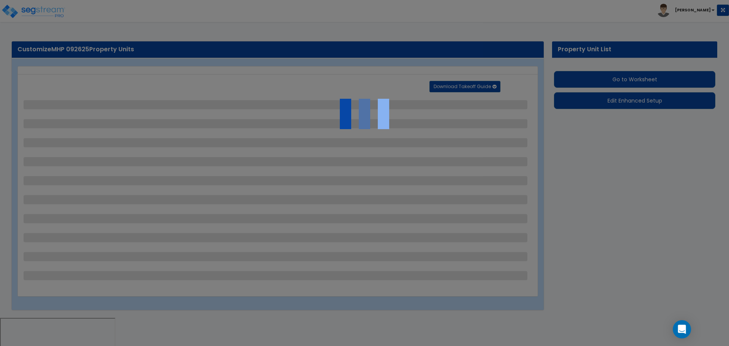
select select "1"
select select "2"
select select "4"
select select "1"
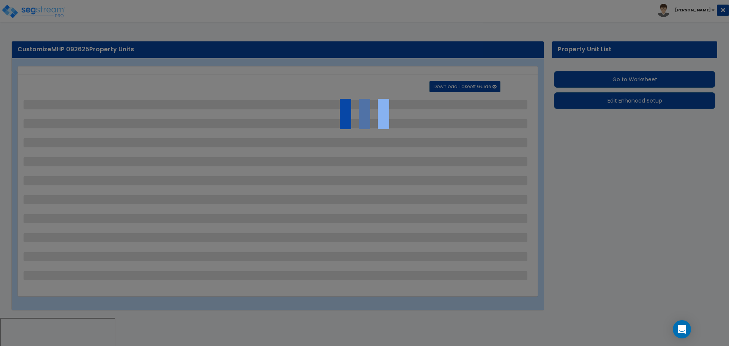
select select "1"
select select "2"
select select "1"
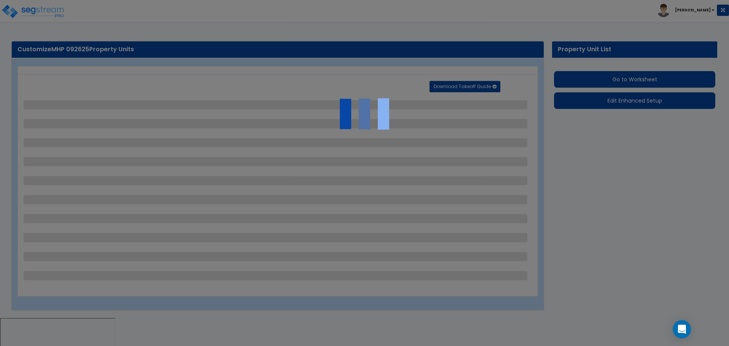
select select "2"
select select "4"
select select "1"
select select "2"
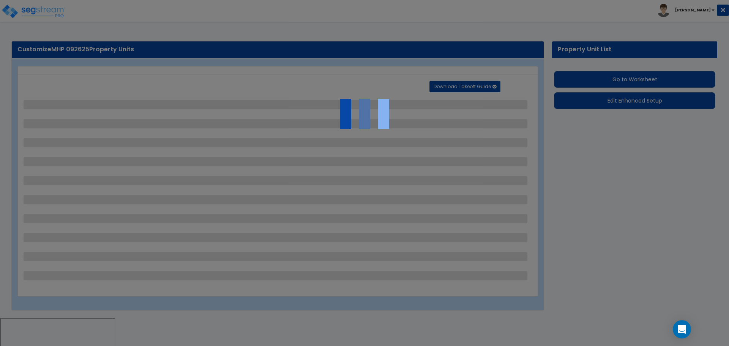
select select "2"
select select "3"
select select "2"
select select "11"
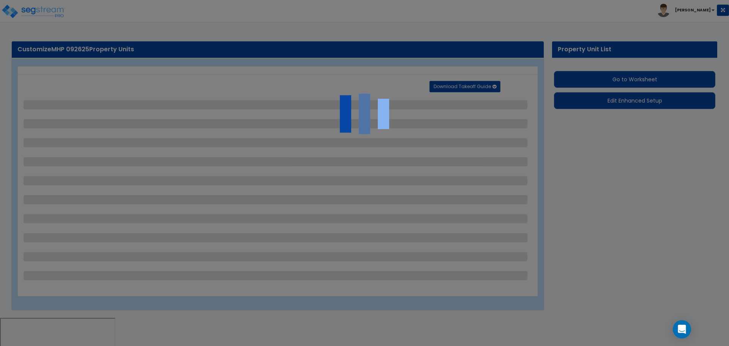
select select "6"
select select "1"
select select "4"
select select "2"
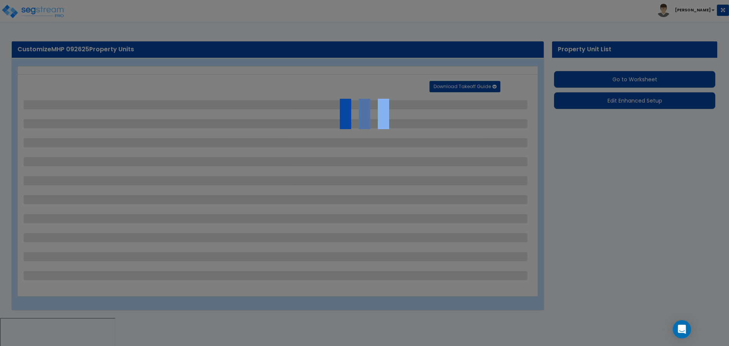
select select "2"
select select "1"
select select "2"
select select "7"
select select "2"
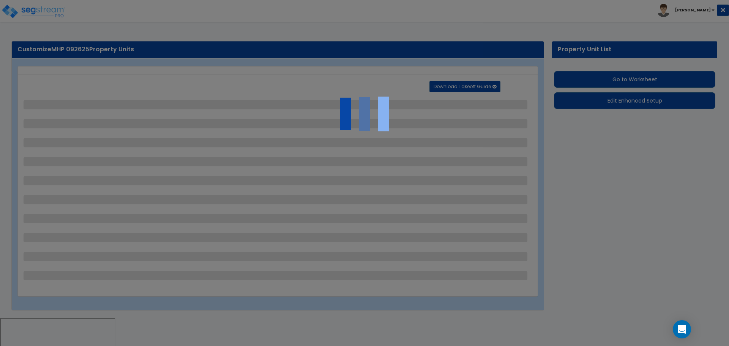
select select "1"
select select "2"
select select "1"
select select "16"
select select "1"
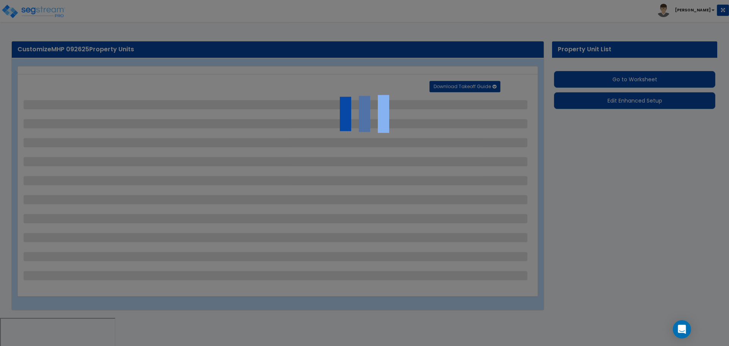
select select "5"
select select "4"
select select "1"
select select "10"
select select "3"
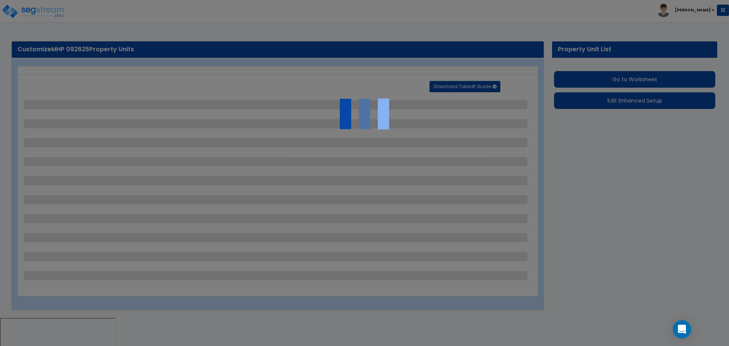
select select "4"
select select "1"
select select "3"
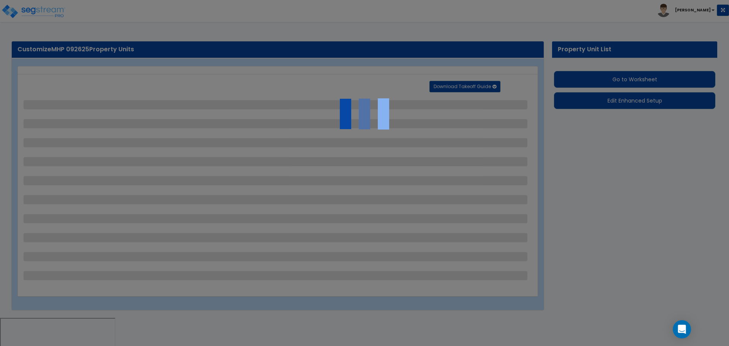
select select "3"
select select "2"
select select "1"
select select "3"
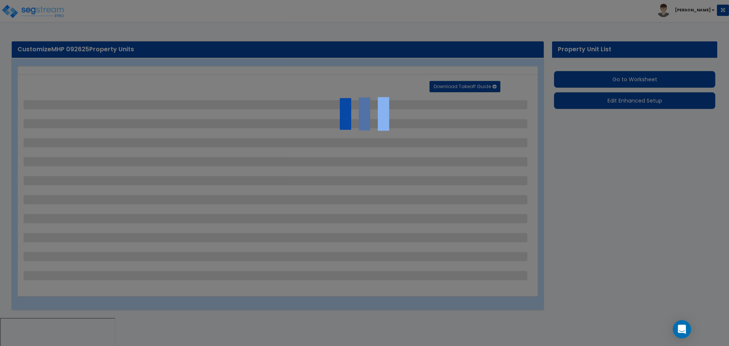
select select "2"
select select "3"
select select "1"
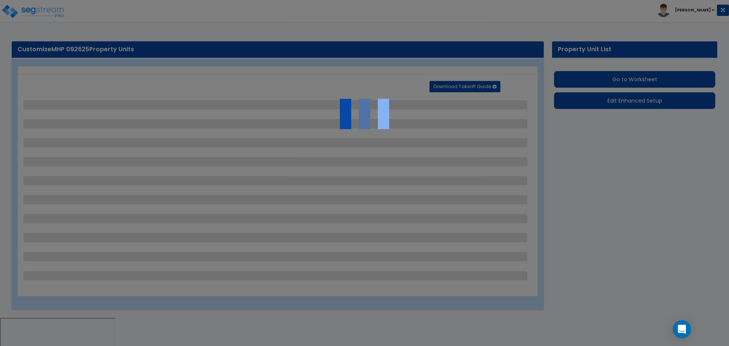
select select "2"
select select "1"
select select "4"
select select "1"
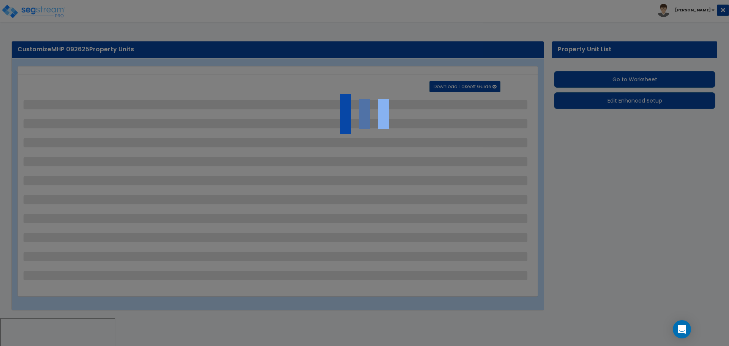
select select "1"
select select "2"
select select "1"
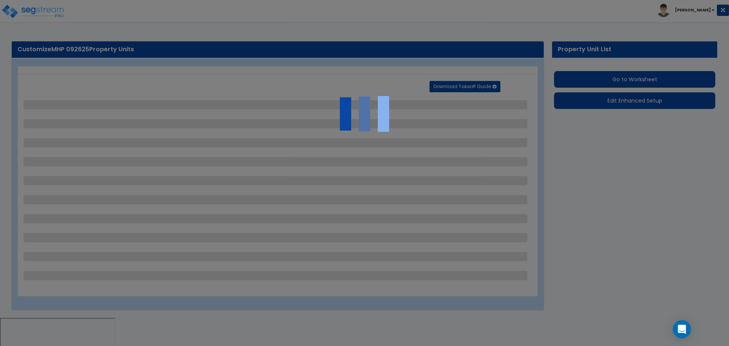
select select "1"
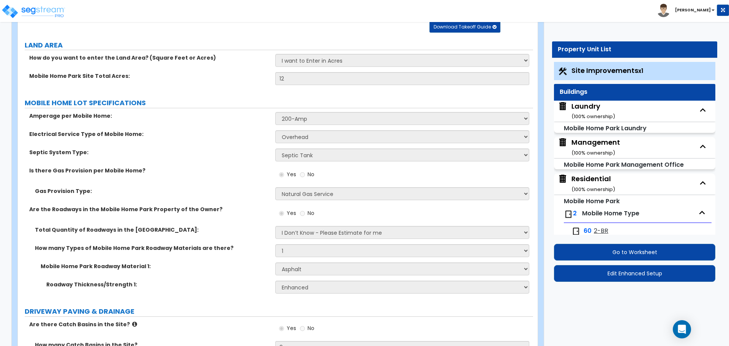
scroll to position [84, 0]
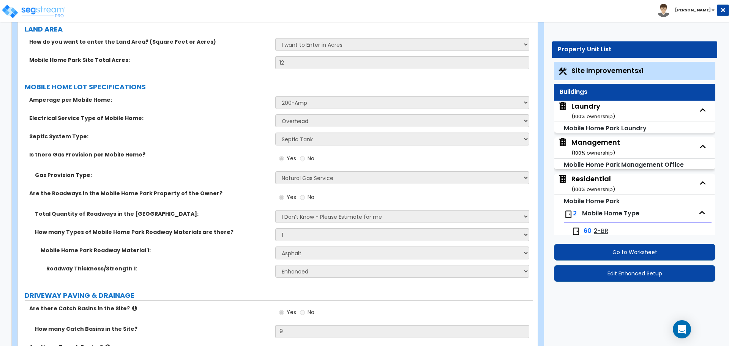
click at [607, 181] on div "Residential ( 100 % ownership)" at bounding box center [593, 183] width 44 height 19
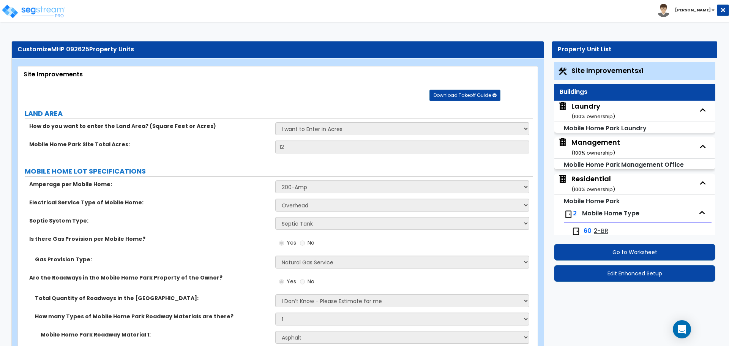
click at [595, 137] on div "Management ( 100 % ownership)" at bounding box center [595, 146] width 49 height 19
select select "3"
select select "2"
select select "11"
select select "8"
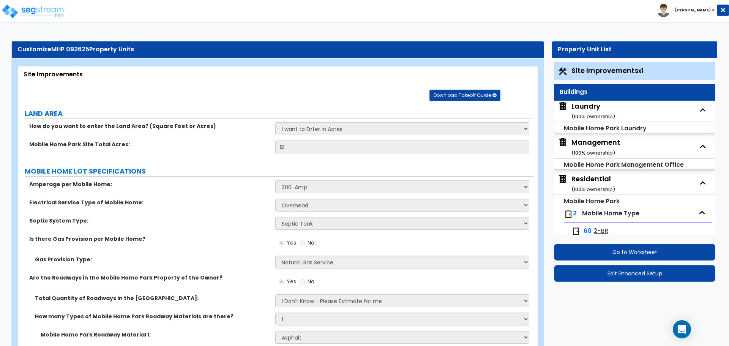
select select "1"
select select "4"
select select "7"
select select "6"
select select "4"
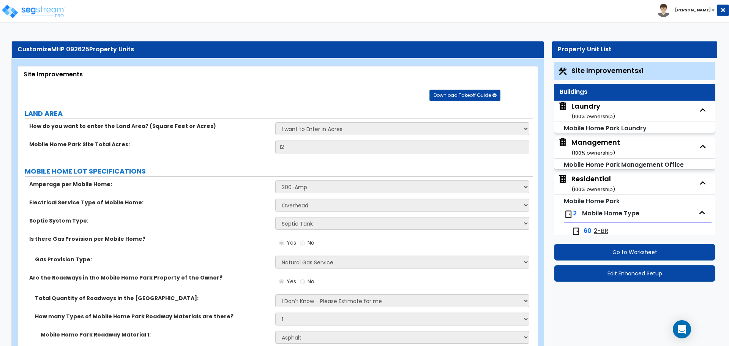
select select "2"
select select "3"
select select "2"
select select "1"
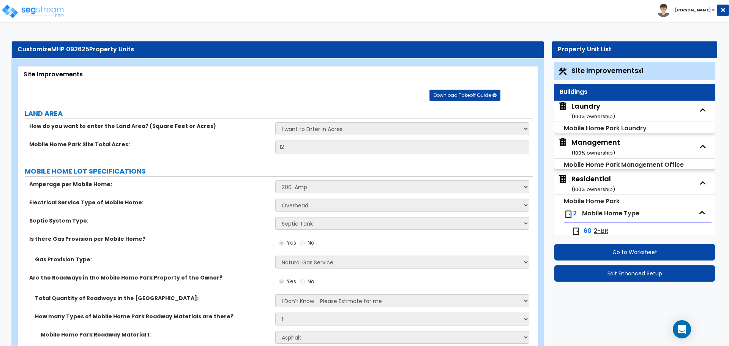
select select "1"
select select "4"
select select "3"
select select "2"
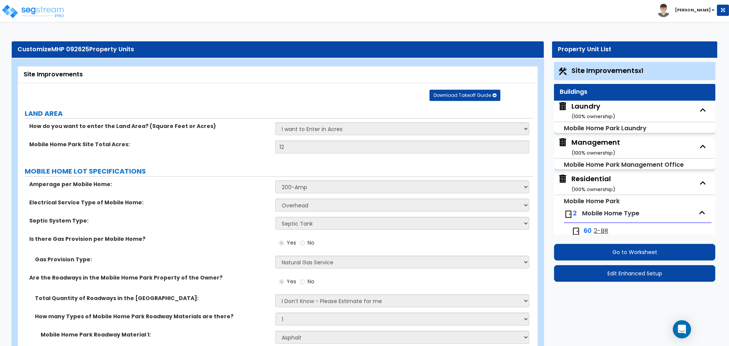
select select "1"
select select "8"
select select "1"
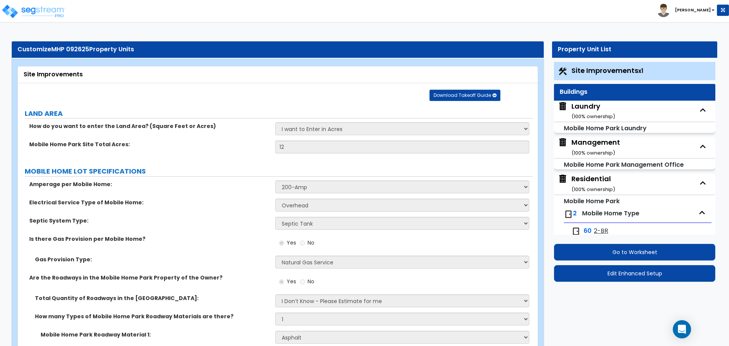
select select "2"
select select "3"
select select "2"
select select "3"
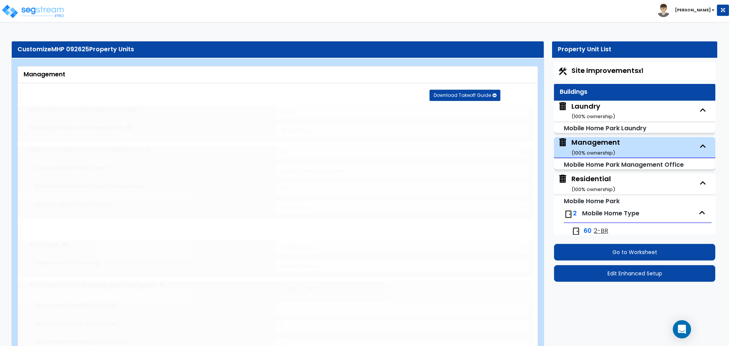
type input "50"
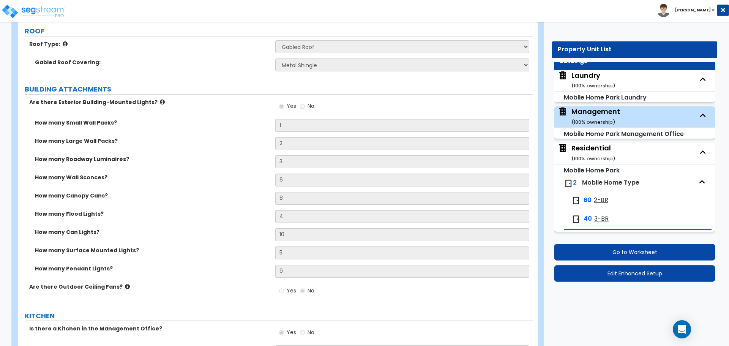
scroll to position [218, 0]
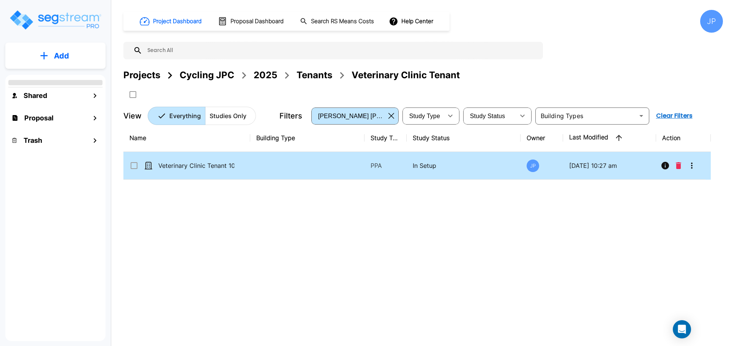
click at [329, 170] on td at bounding box center [307, 166] width 114 height 28
checkbox input "true"
click at [329, 170] on td at bounding box center [307, 166] width 114 height 28
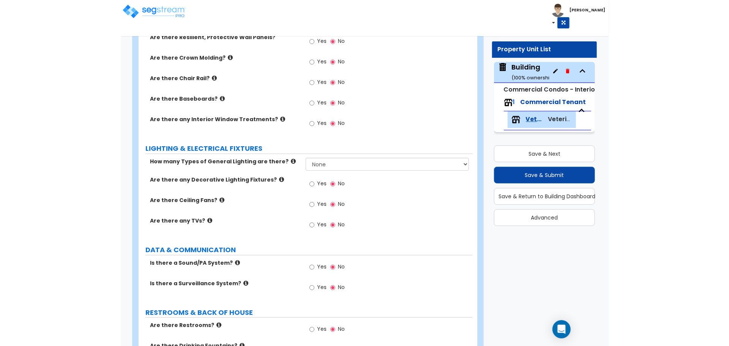
scroll to position [730, 0]
